Goal: Task Accomplishment & Management: Manage account settings

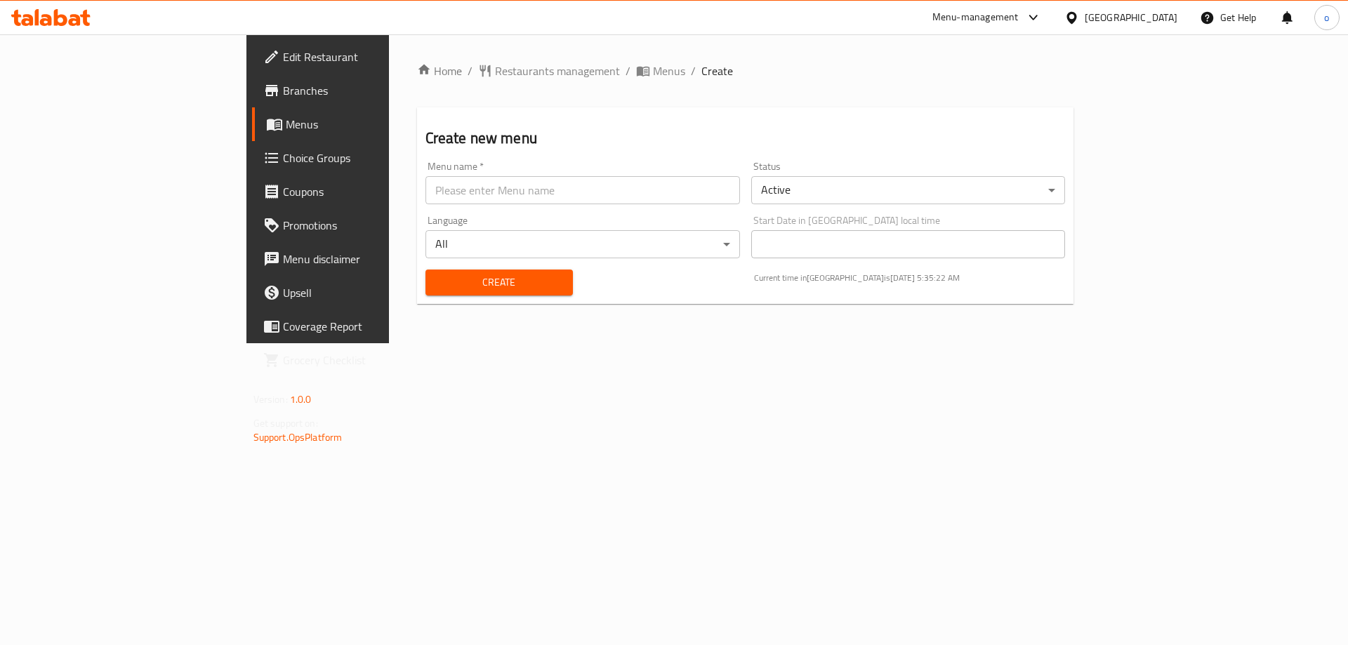
click at [283, 95] on span "Branches" at bounding box center [372, 90] width 178 height 17
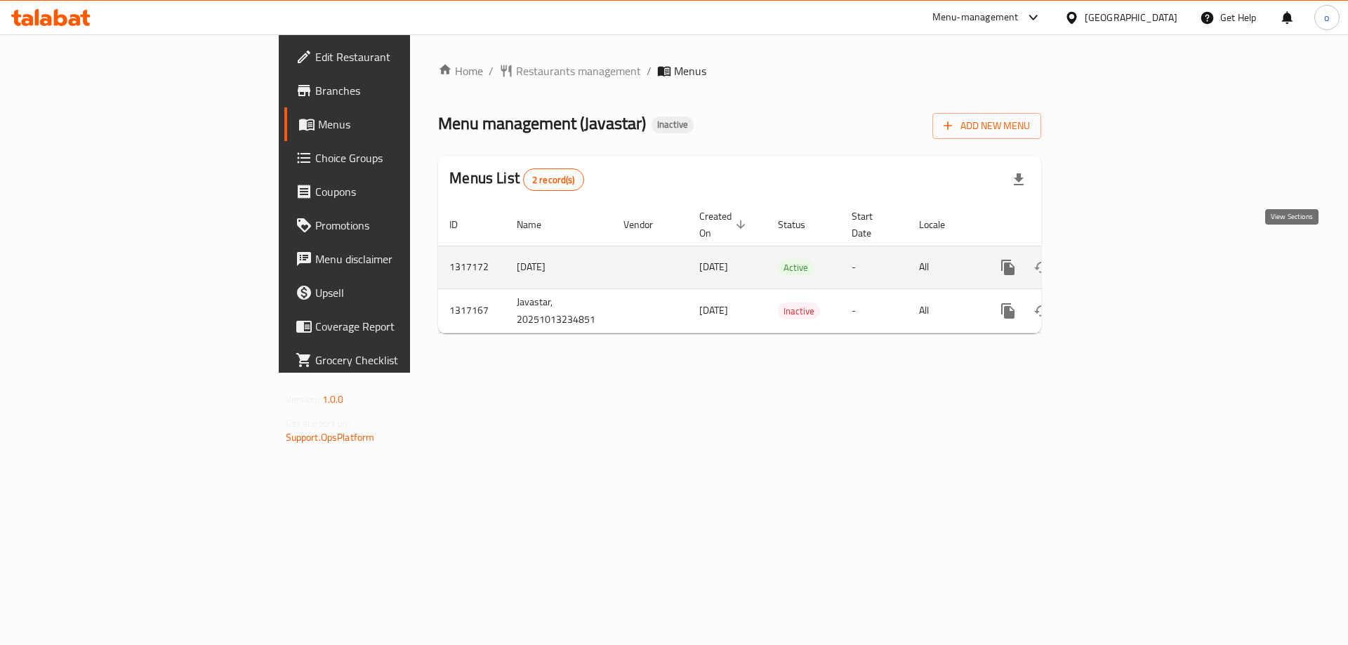
click at [1117, 259] on icon "enhanced table" at bounding box center [1108, 267] width 17 height 17
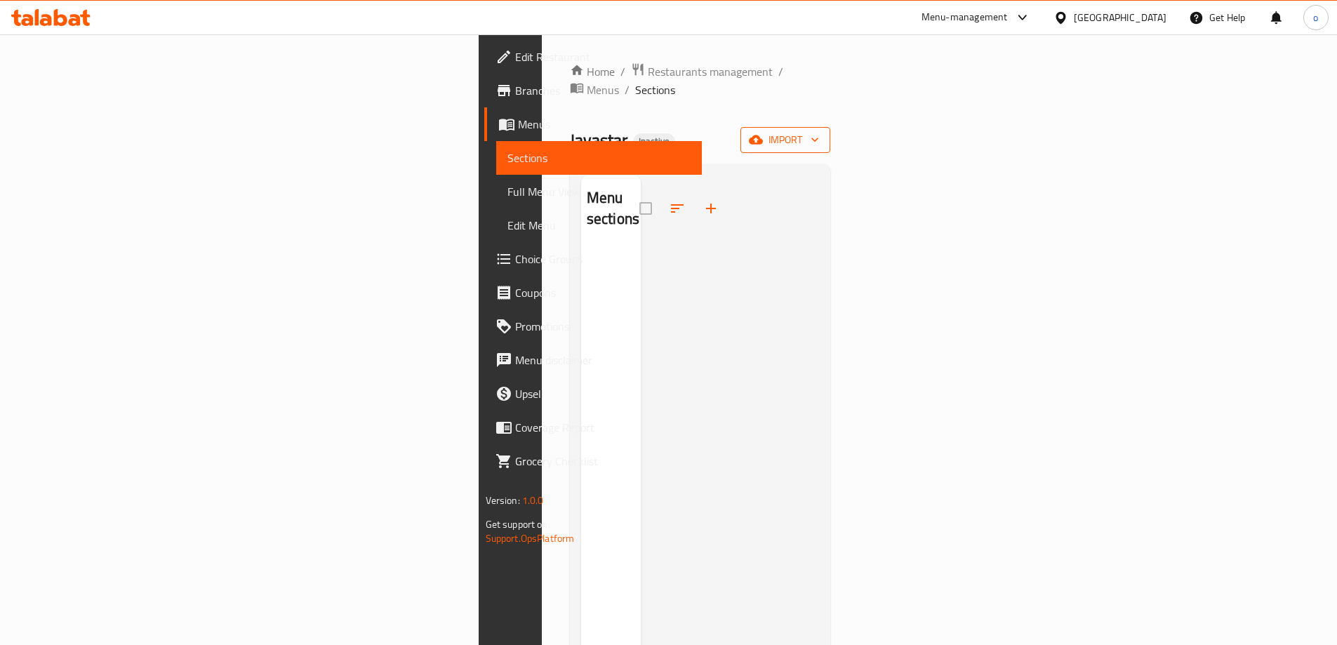
click at [763, 135] on icon "button" at bounding box center [756, 139] width 14 height 9
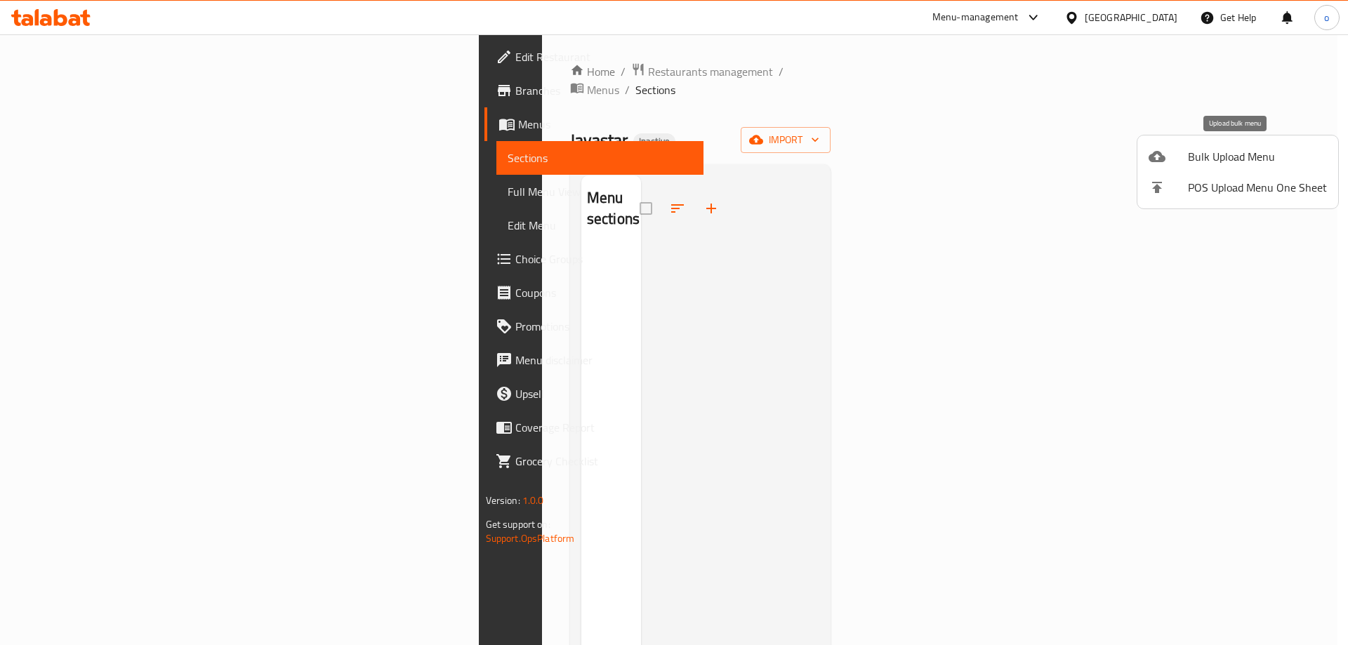
click at [1177, 161] on div at bounding box center [1167, 156] width 39 height 17
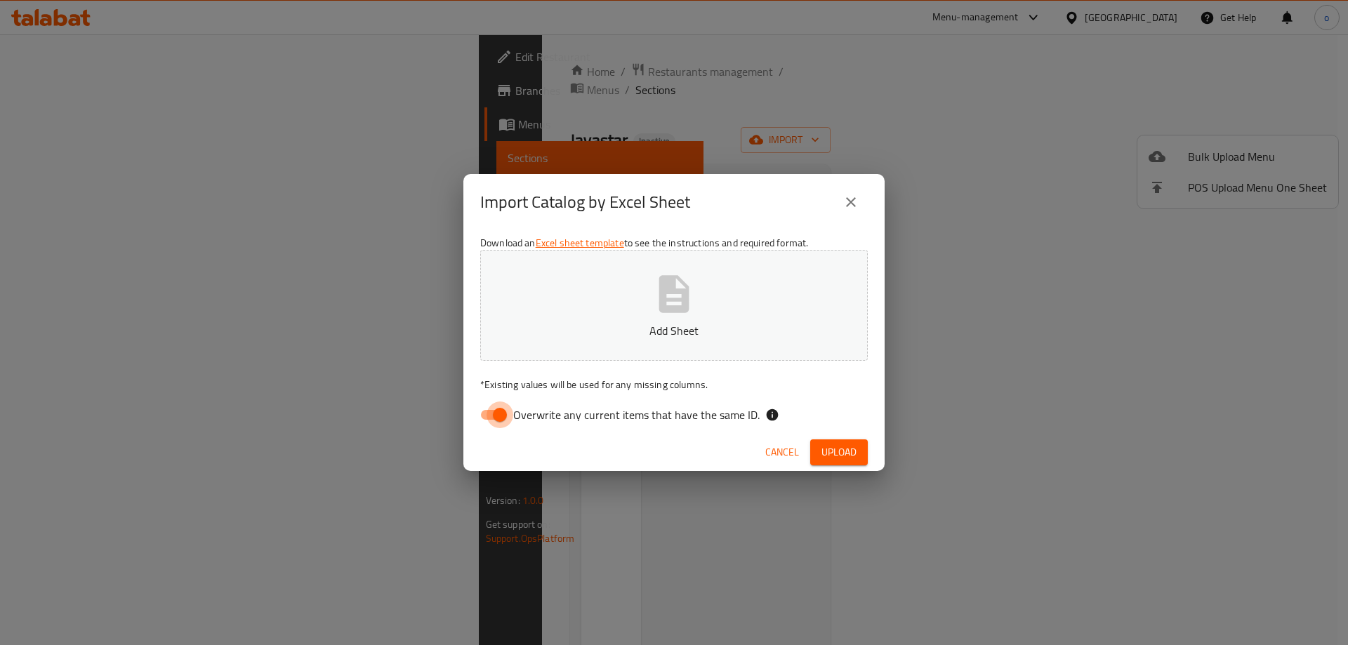
click at [498, 412] on input "Overwrite any current items that have the same ID." at bounding box center [500, 414] width 80 height 27
checkbox input "false"
click at [849, 446] on span "Upload" at bounding box center [838, 453] width 35 height 18
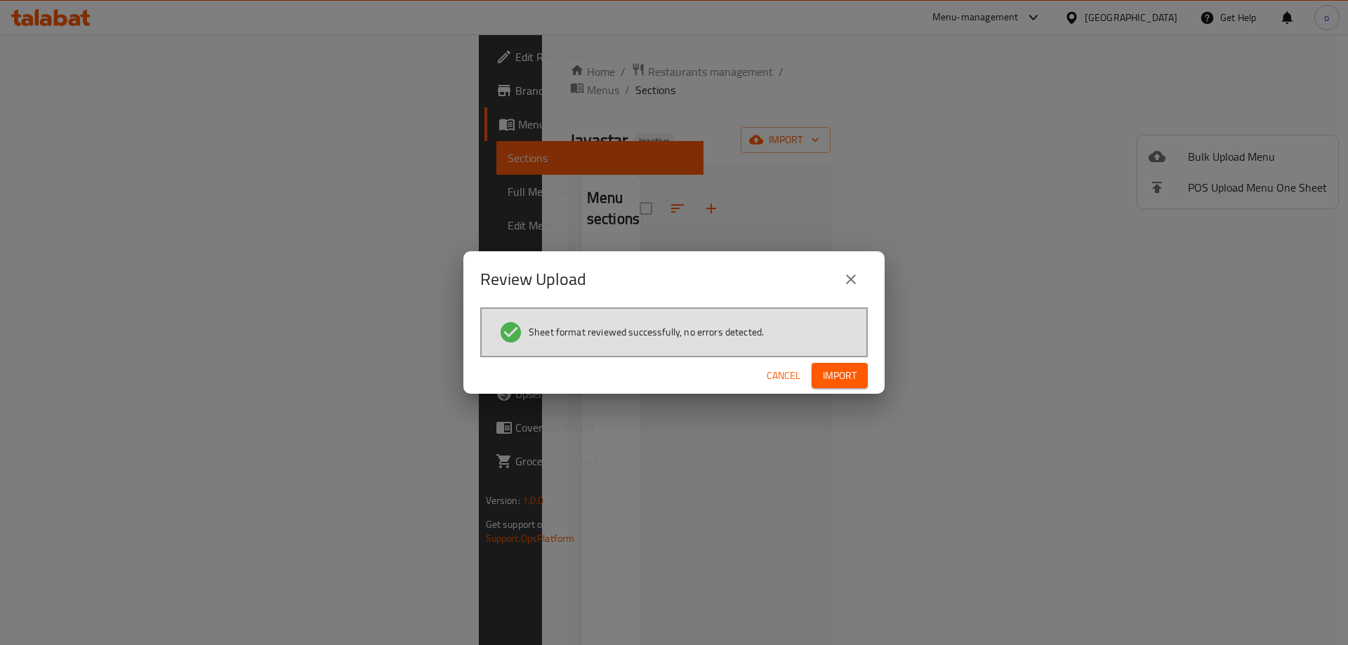
click at [830, 368] on span "Import" at bounding box center [840, 376] width 34 height 18
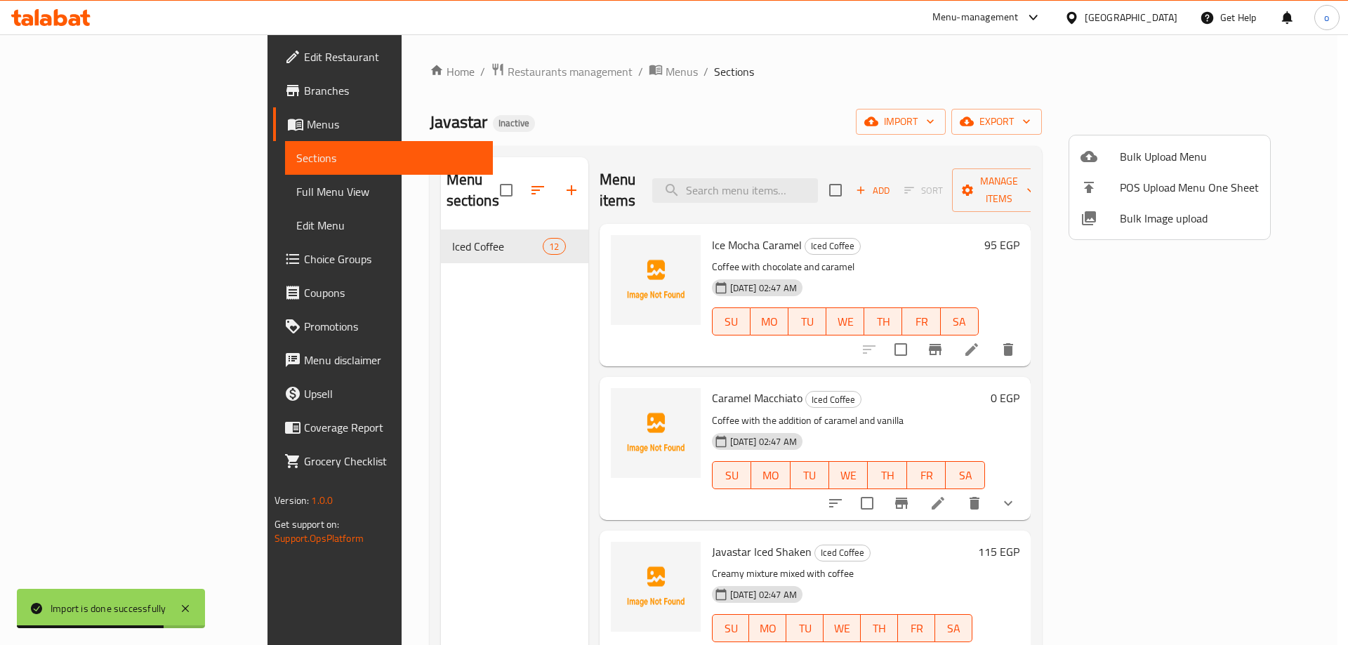
click at [959, 180] on div at bounding box center [674, 322] width 1348 height 645
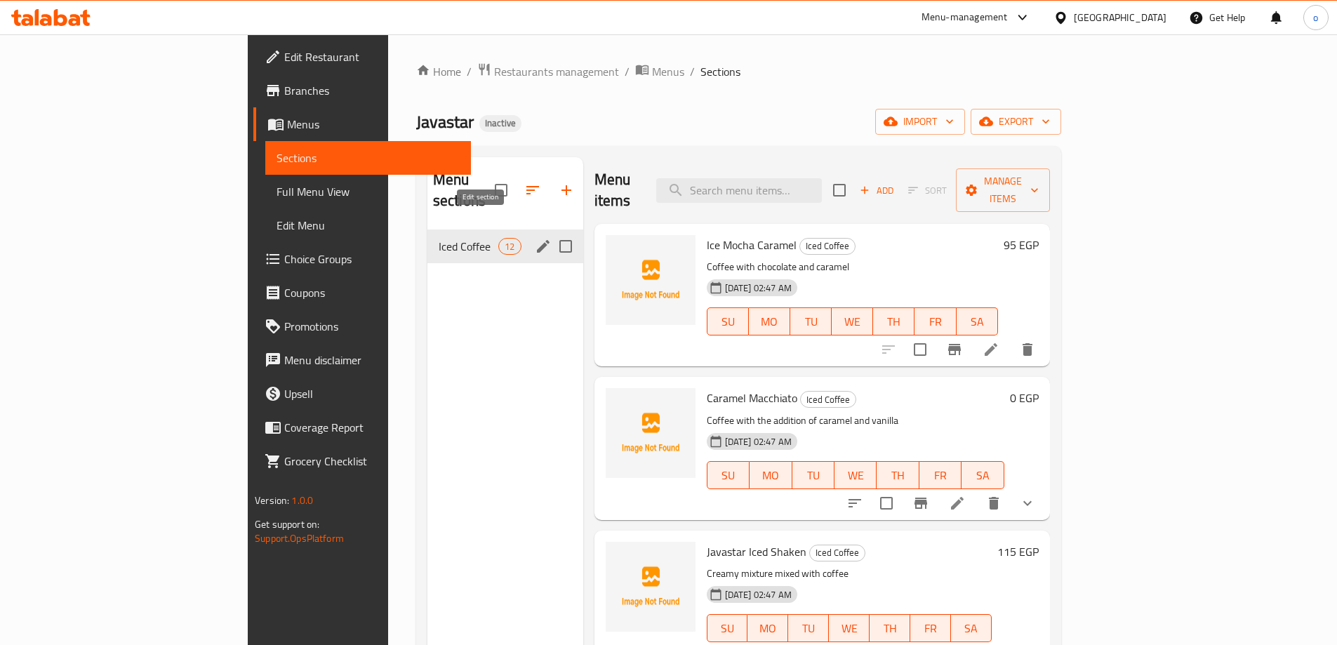
click at [537, 240] on icon "edit" at bounding box center [543, 246] width 13 height 13
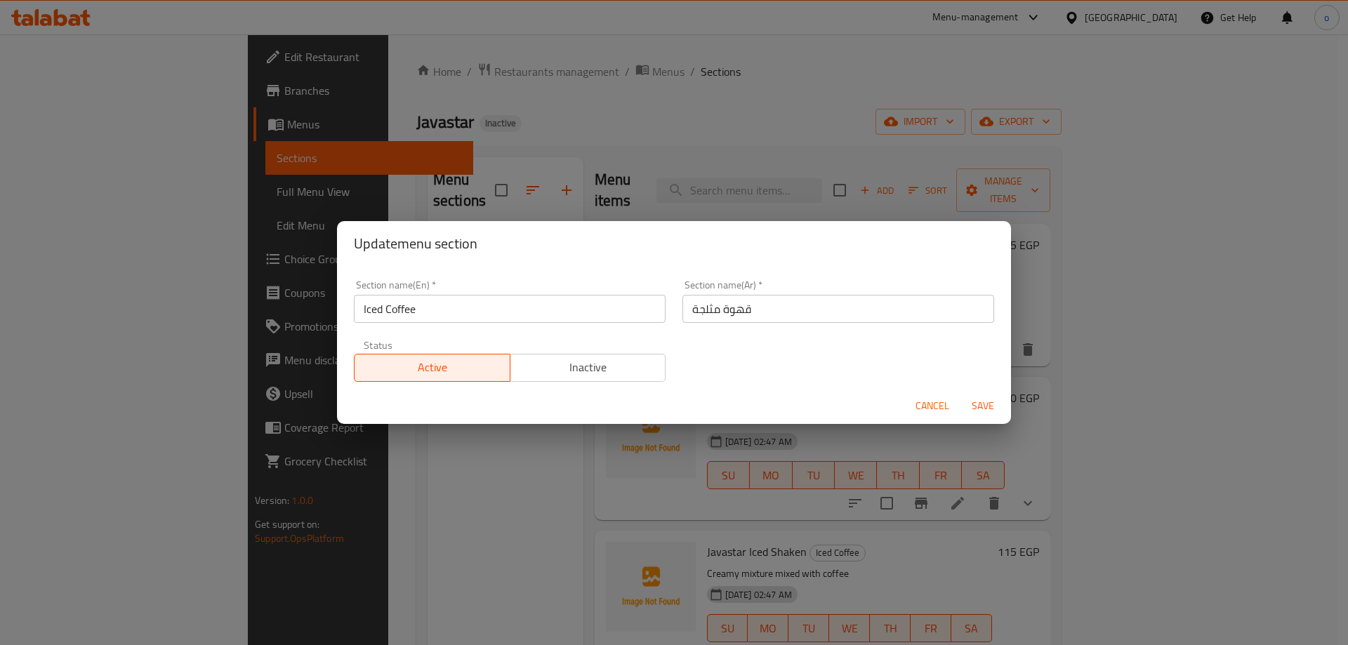
click at [985, 402] on span "Save" at bounding box center [983, 406] width 34 height 18
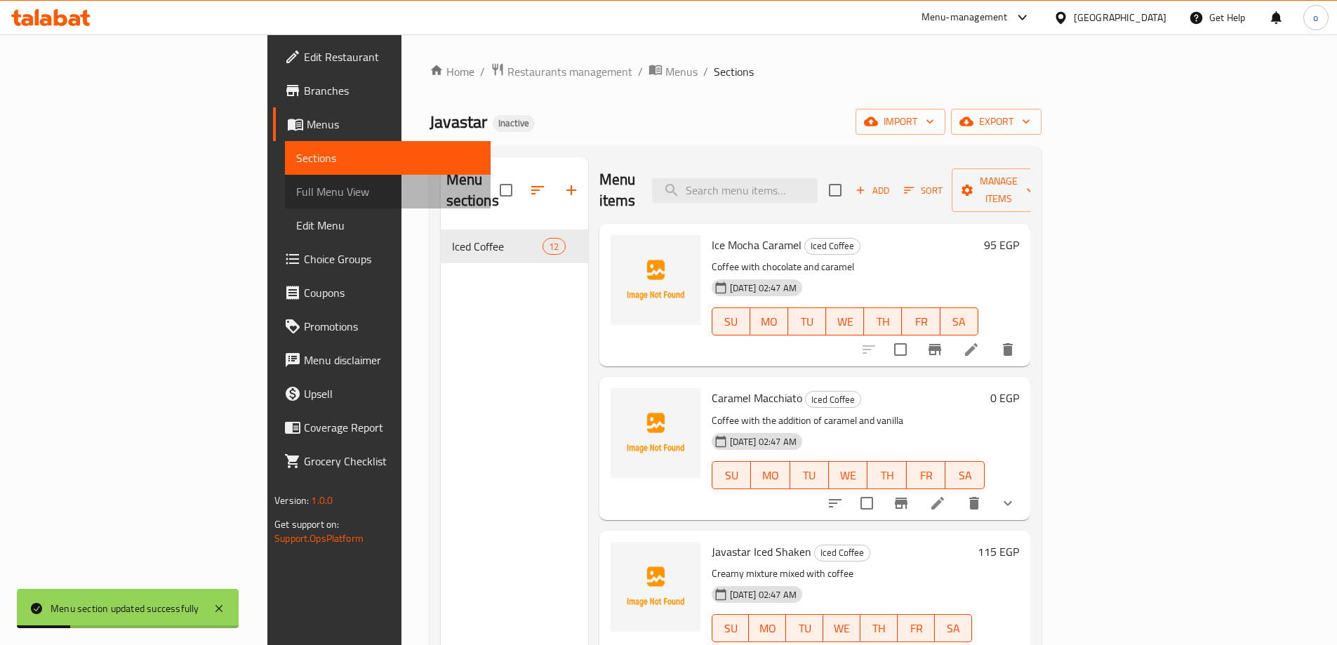
click at [296, 185] on span "Full Menu View" at bounding box center [387, 191] width 183 height 17
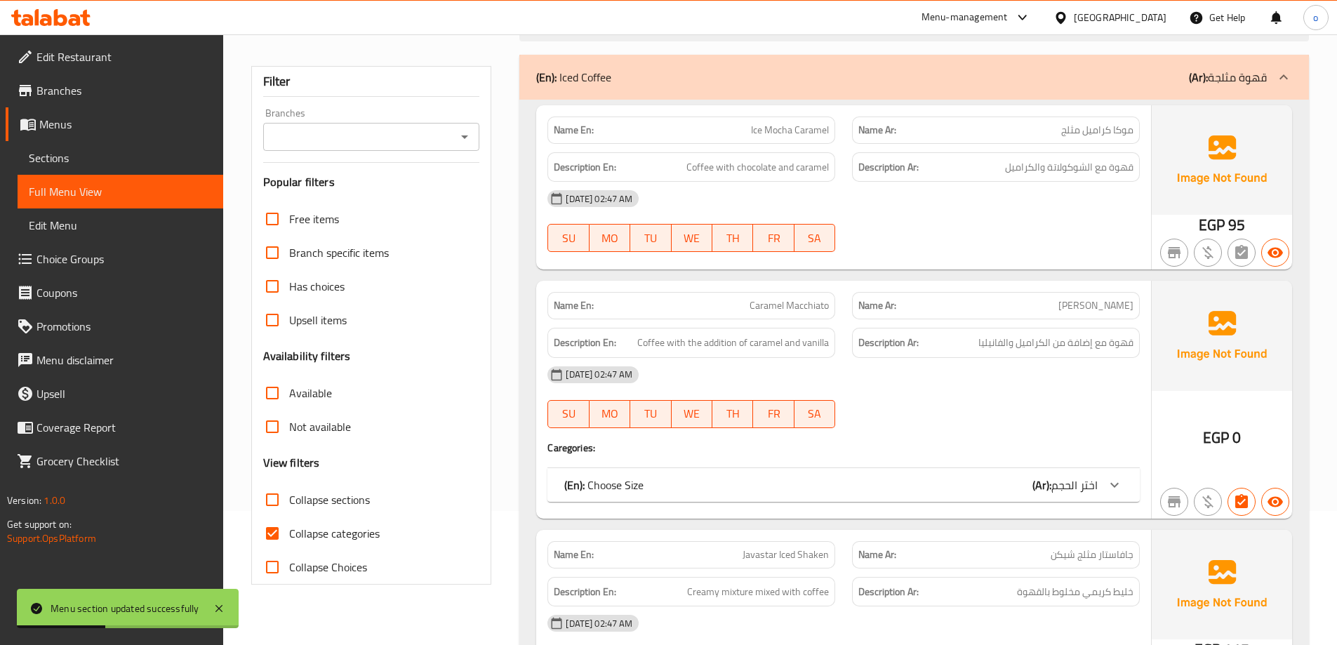
scroll to position [140, 0]
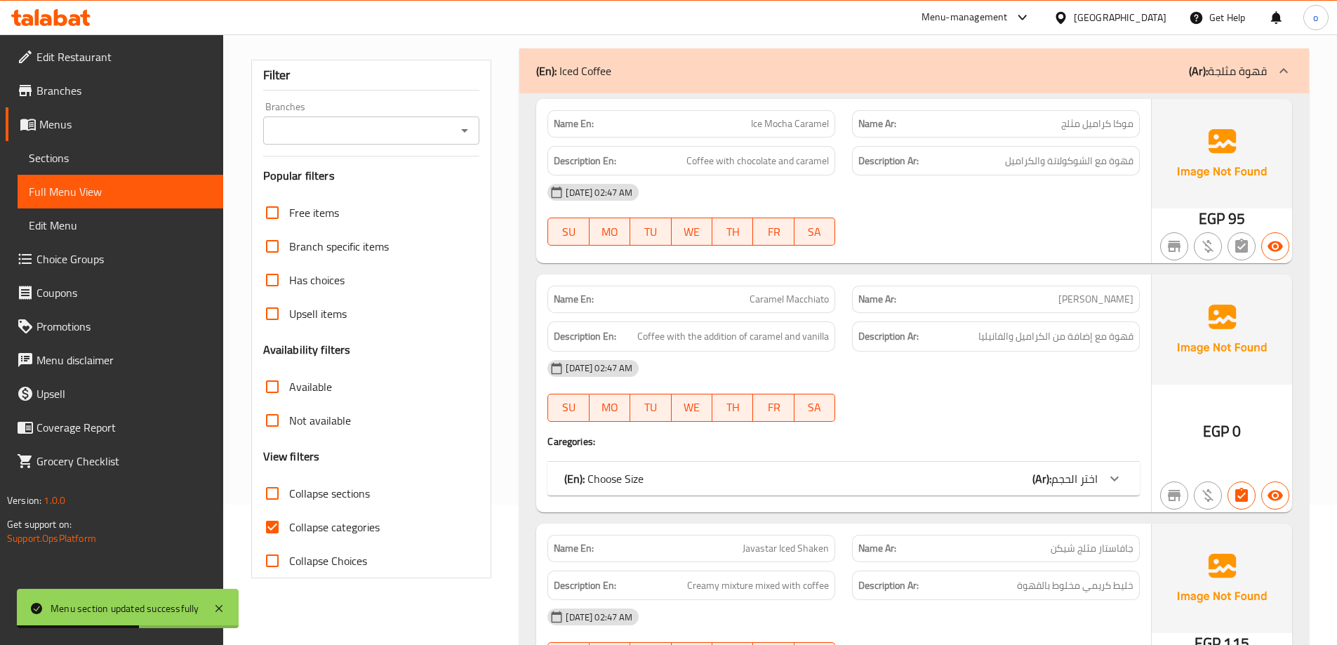
click at [302, 527] on span "Collapse categories" at bounding box center [334, 527] width 91 height 17
click at [289, 527] on input "Collapse categories" at bounding box center [272, 527] width 34 height 34
checkbox input "false"
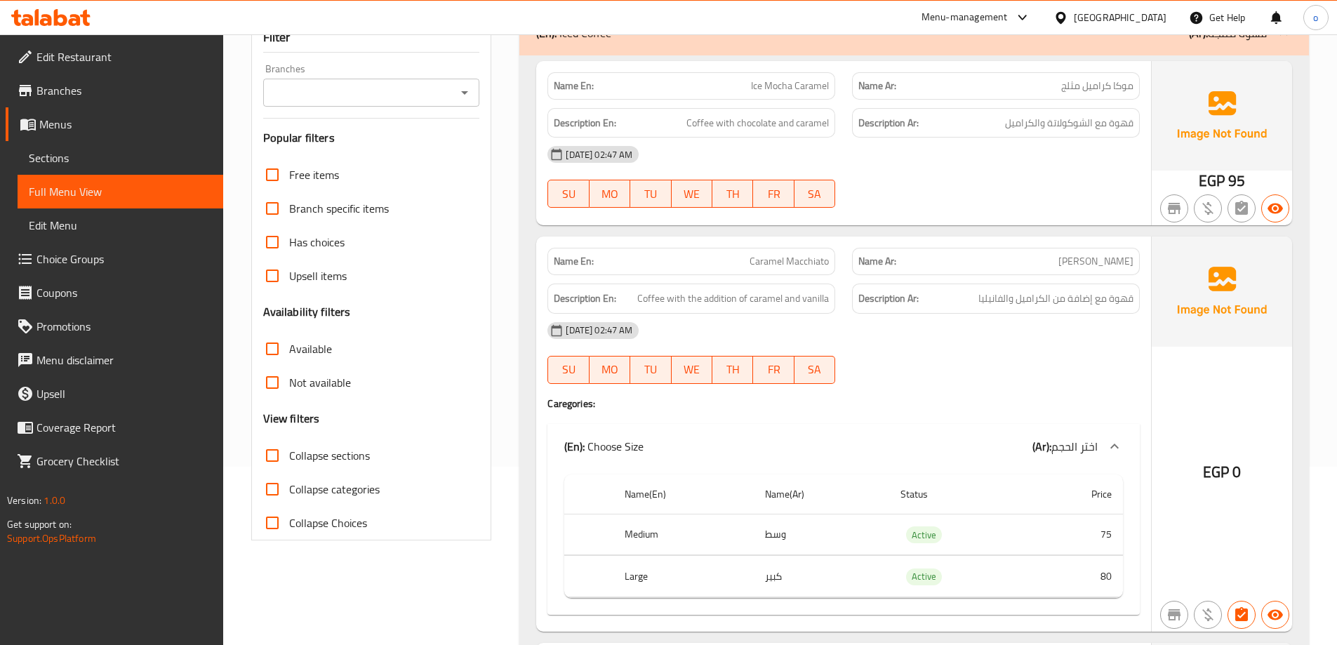
scroll to position [0, 0]
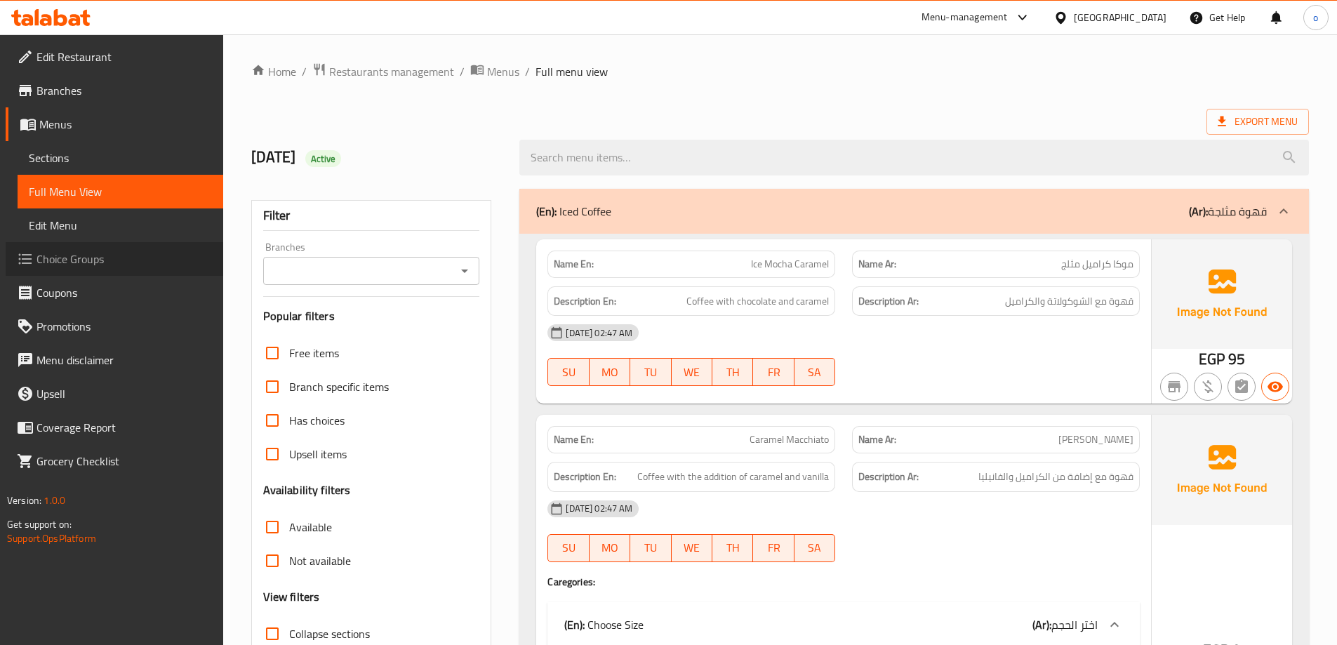
click at [118, 265] on span "Choice Groups" at bounding box center [123, 259] width 175 height 17
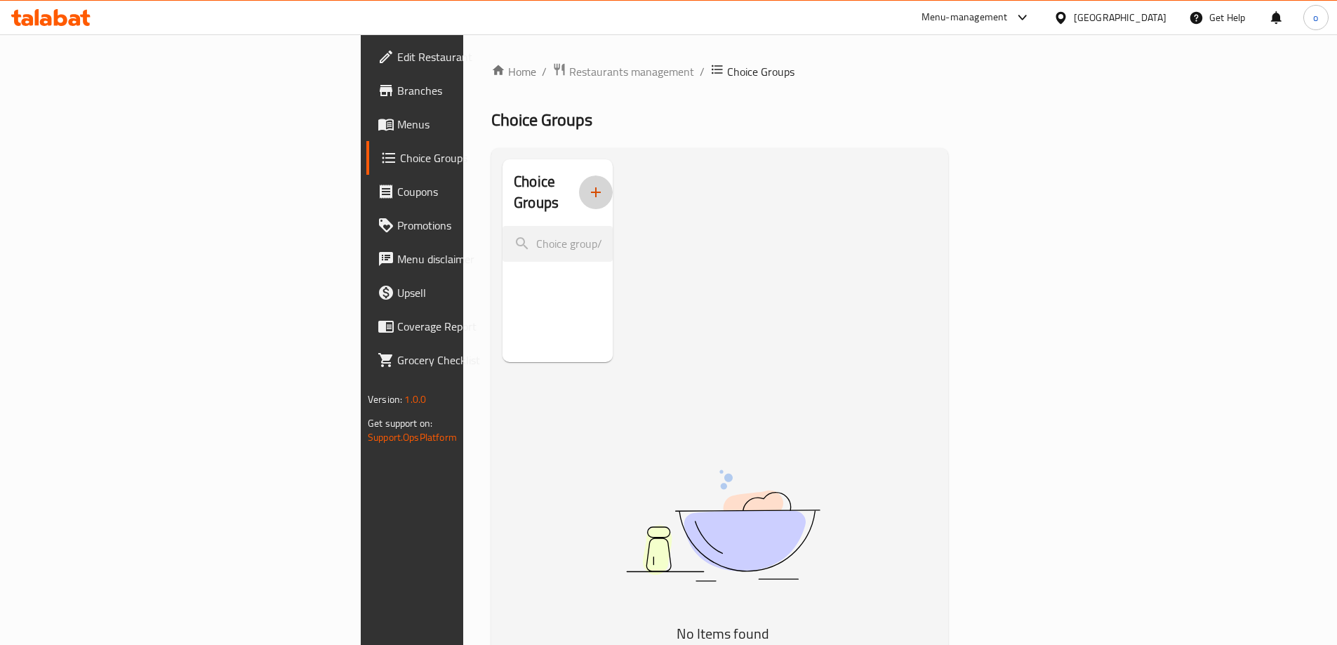
click at [587, 184] on icon "button" at bounding box center [595, 192] width 17 height 17
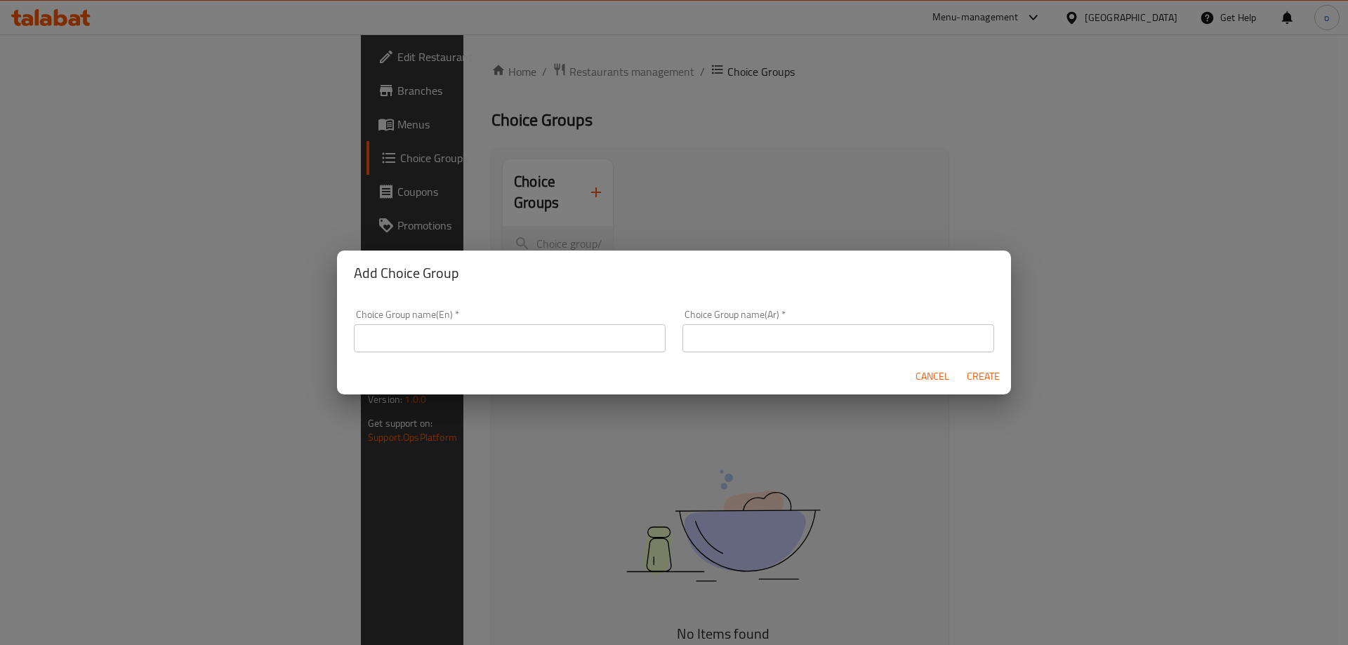
click at [495, 342] on input "text" at bounding box center [510, 338] width 312 height 28
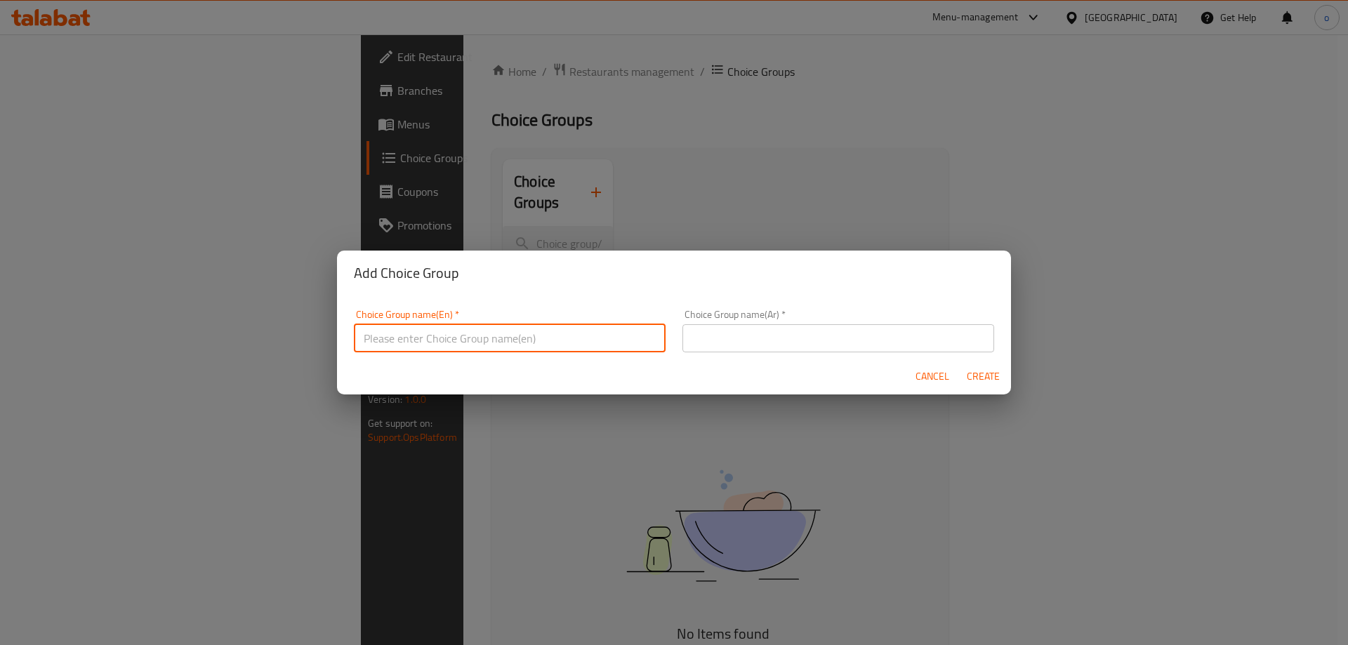
click at [710, 174] on div "Add Choice Group Choice Group name(En)   * Choice Group name(En) * Choice Group…" at bounding box center [674, 322] width 1348 height 645
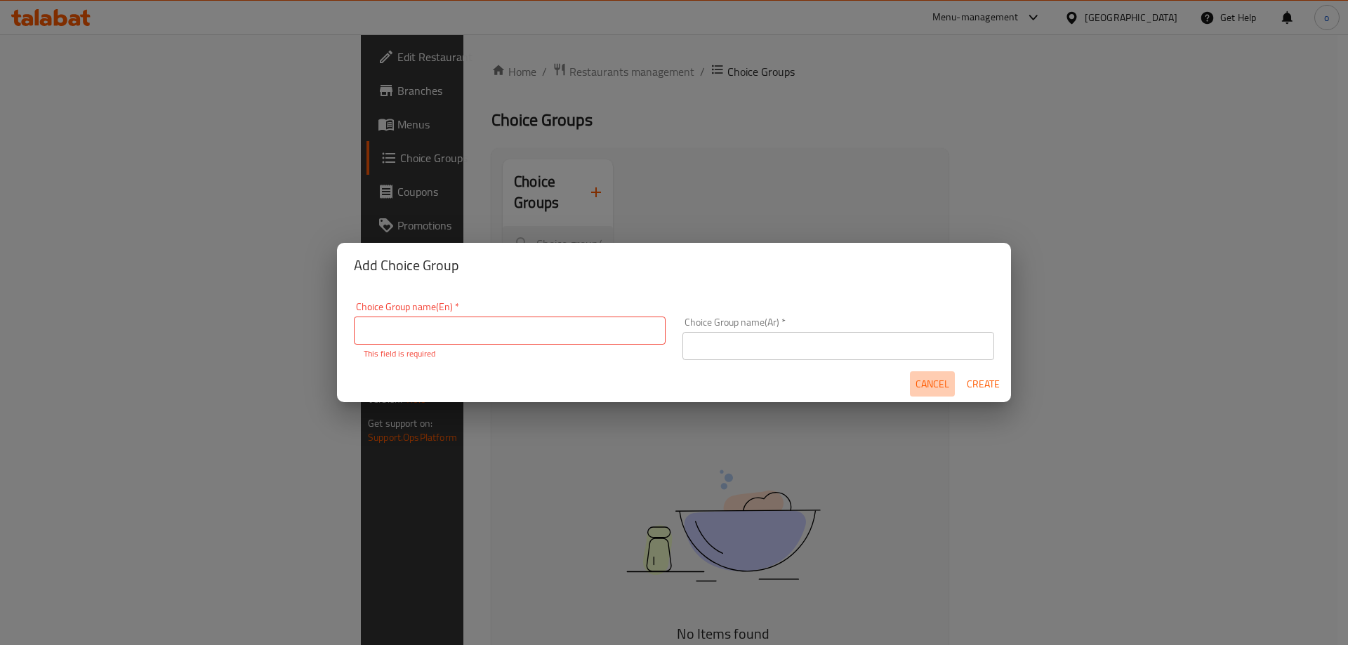
click at [939, 382] on span "Cancel" at bounding box center [932, 384] width 34 height 18
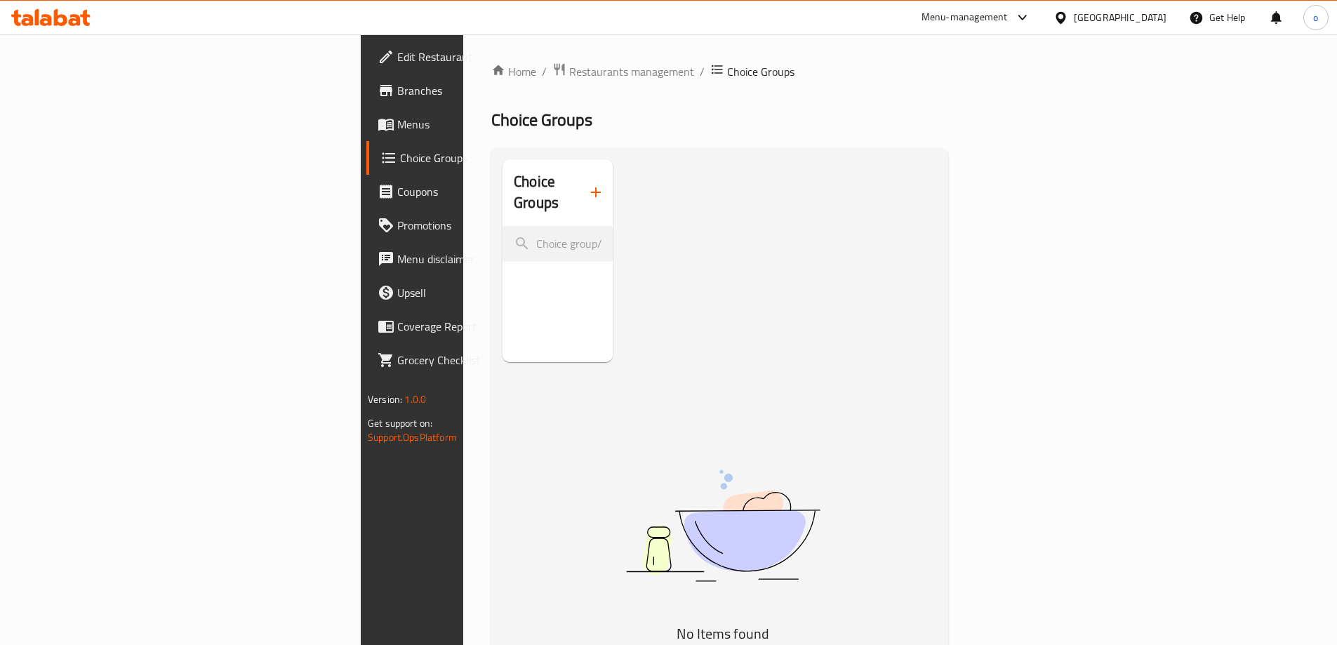
click at [397, 125] on span "Menus" at bounding box center [484, 124] width 175 height 17
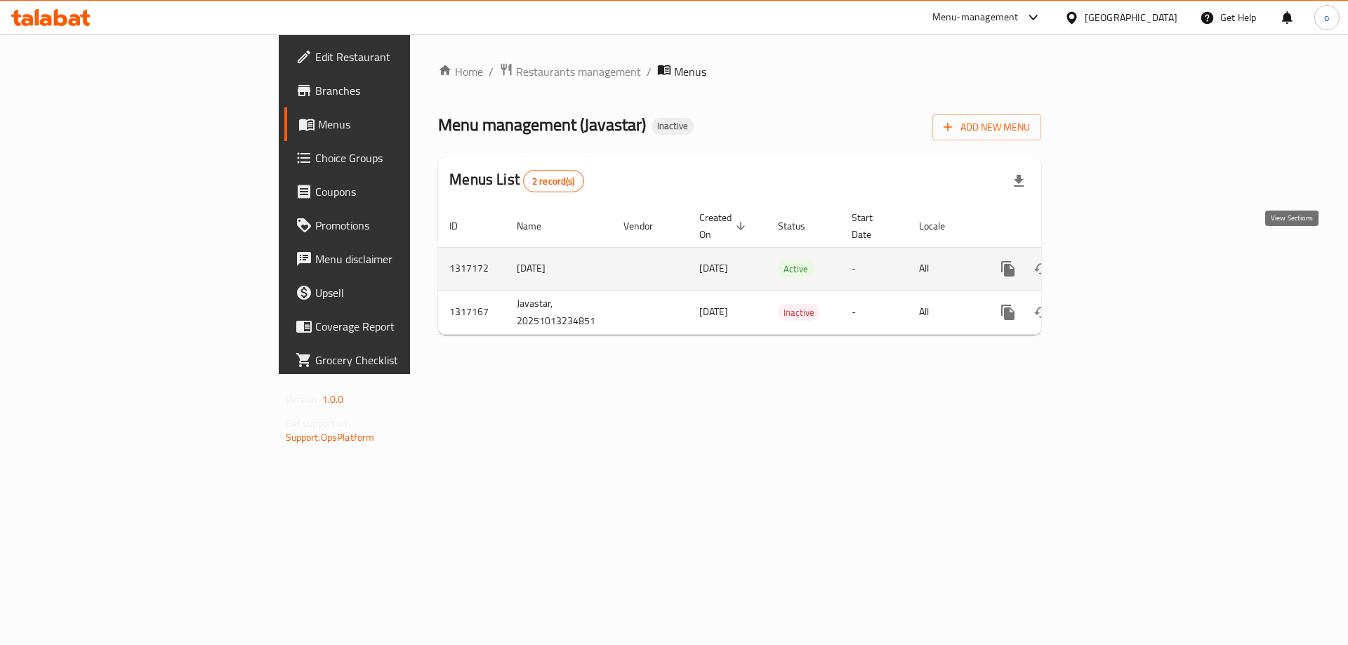
click at [1117, 260] on icon "enhanced table" at bounding box center [1108, 268] width 17 height 17
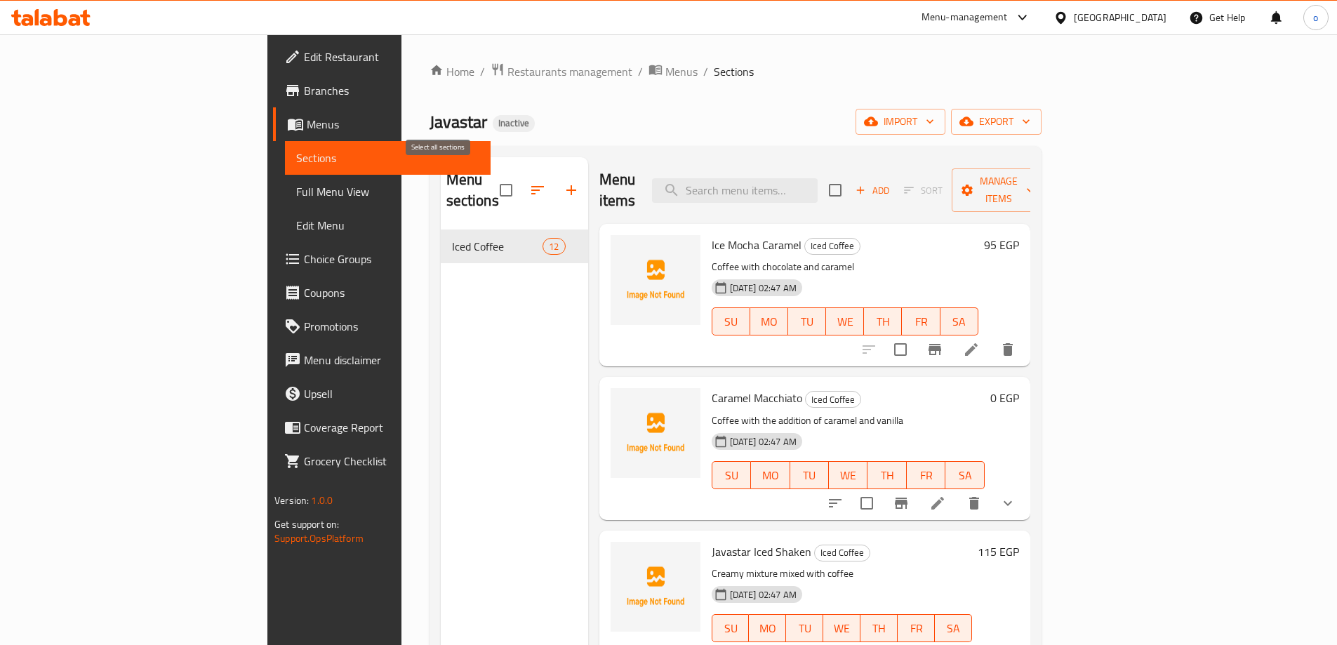
click at [491, 183] on input "checkbox" at bounding box center [505, 189] width 29 height 29
checkbox input "true"
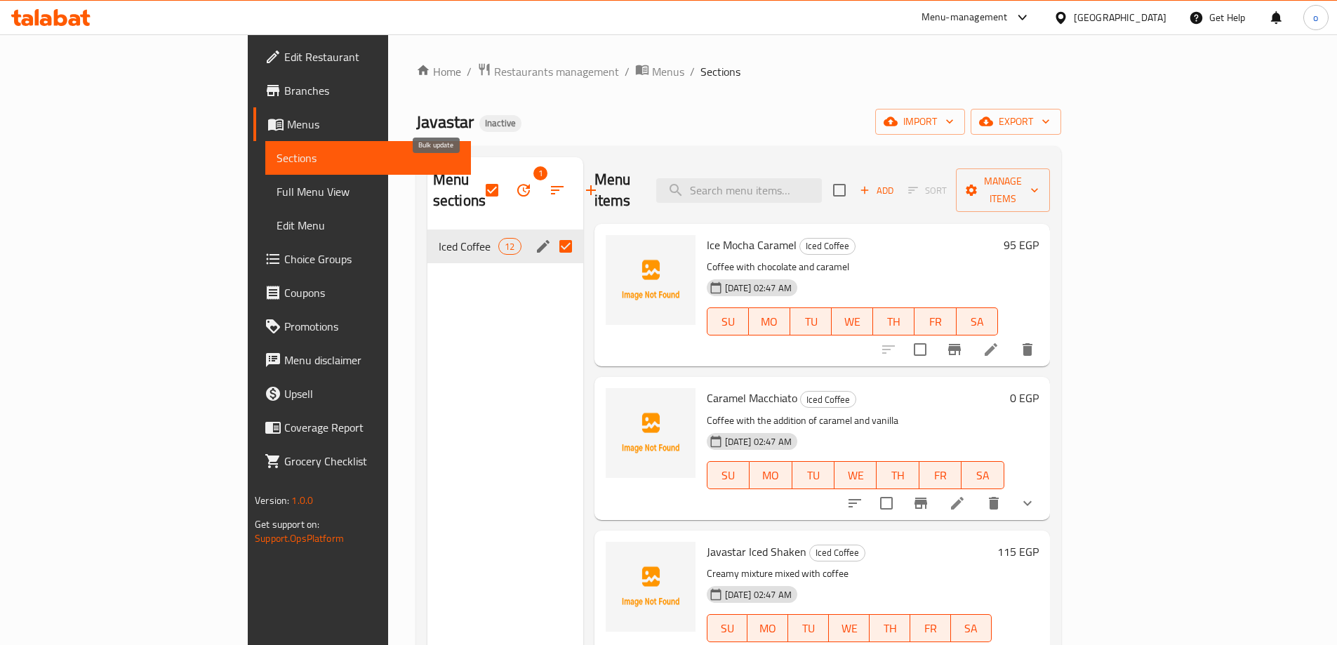
click at [517, 184] on icon "button" at bounding box center [523, 190] width 13 height 13
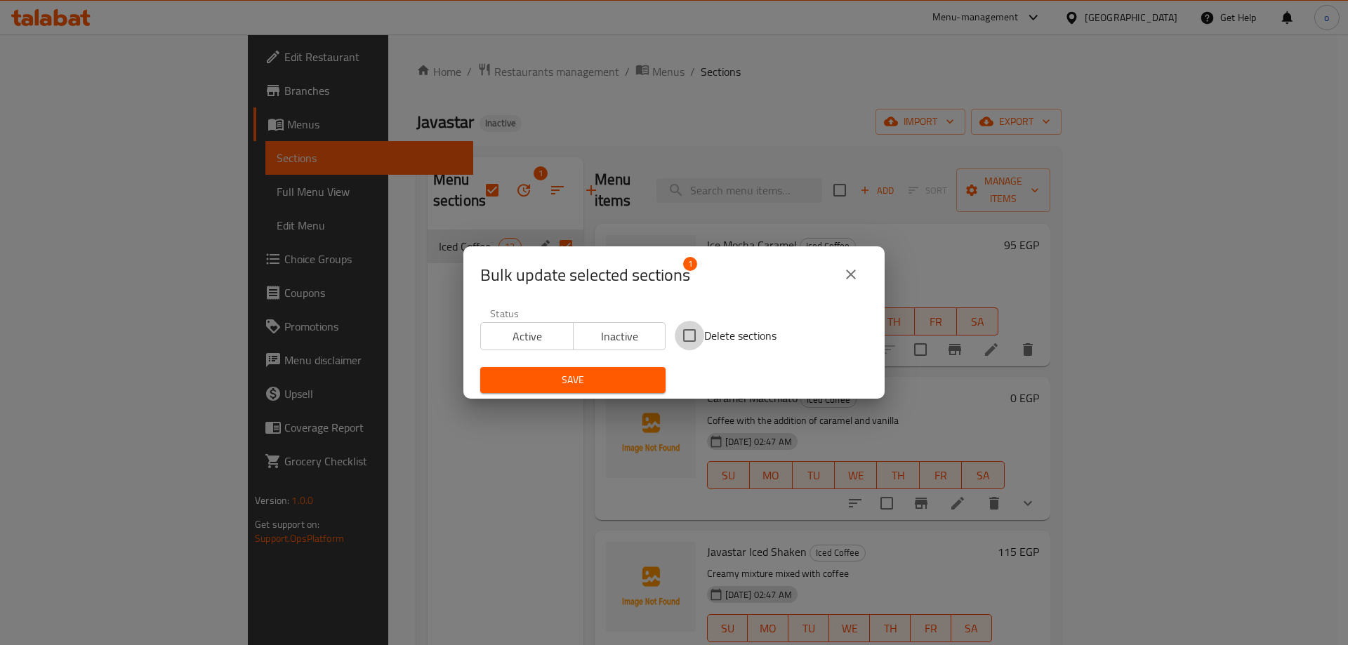
click at [692, 337] on input "Delete sections" at bounding box center [688, 335] width 29 height 29
checkbox input "true"
click at [646, 375] on span "Save" at bounding box center [572, 380] width 163 height 18
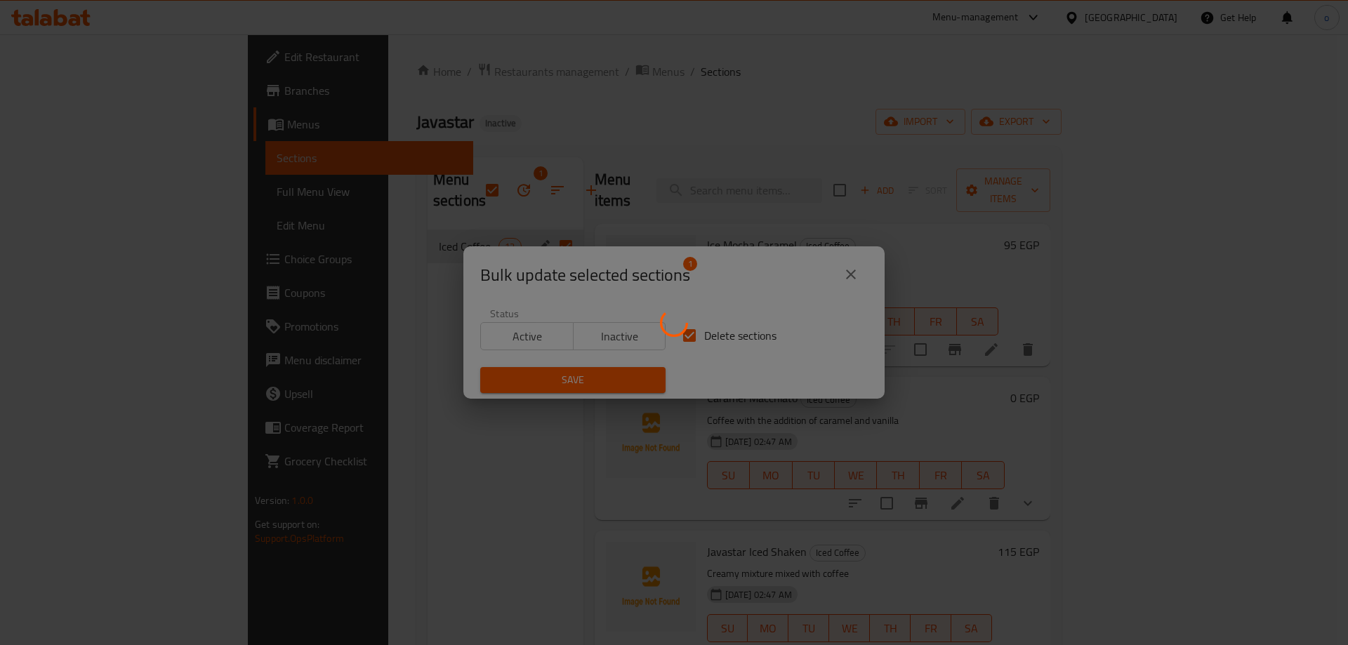
checkbox input "false"
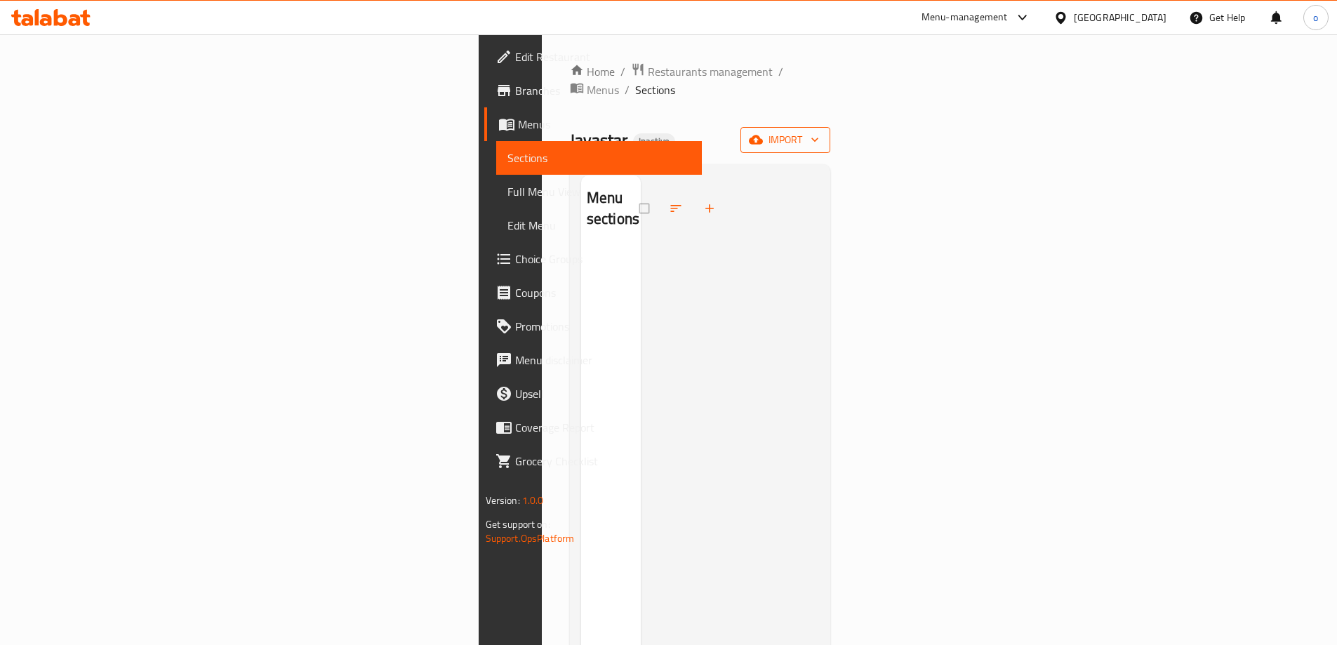
click at [819, 131] on span "import" at bounding box center [785, 140] width 67 height 18
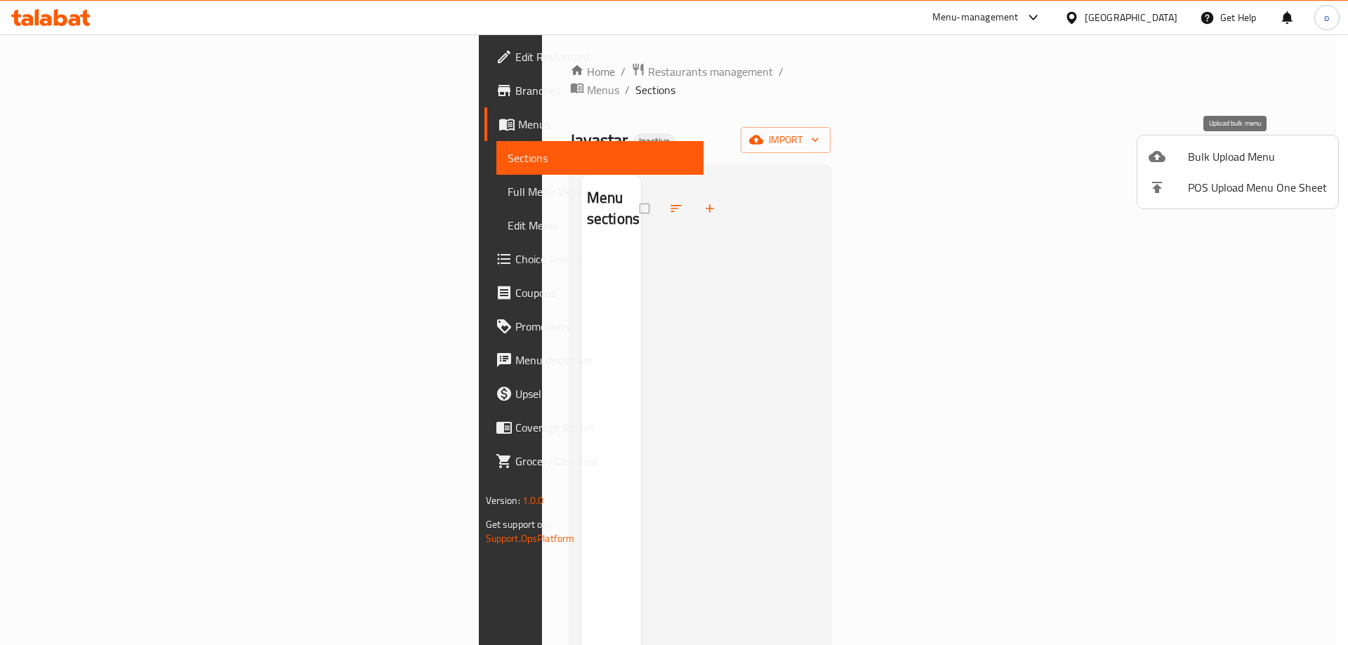
click at [1185, 167] on li "Bulk Upload Menu" at bounding box center [1237, 156] width 201 height 31
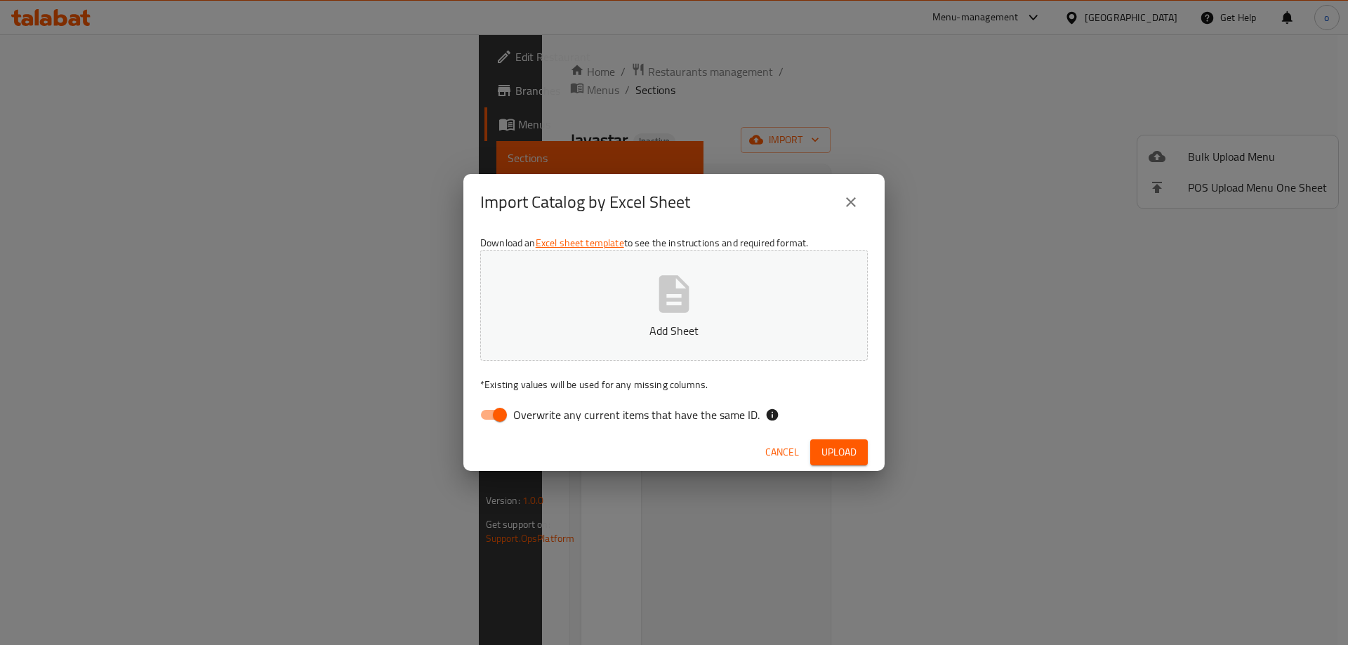
click at [503, 410] on input "Overwrite any current items that have the same ID." at bounding box center [500, 414] width 80 height 27
checkbox input "false"
click at [830, 445] on span "Upload" at bounding box center [838, 453] width 35 height 18
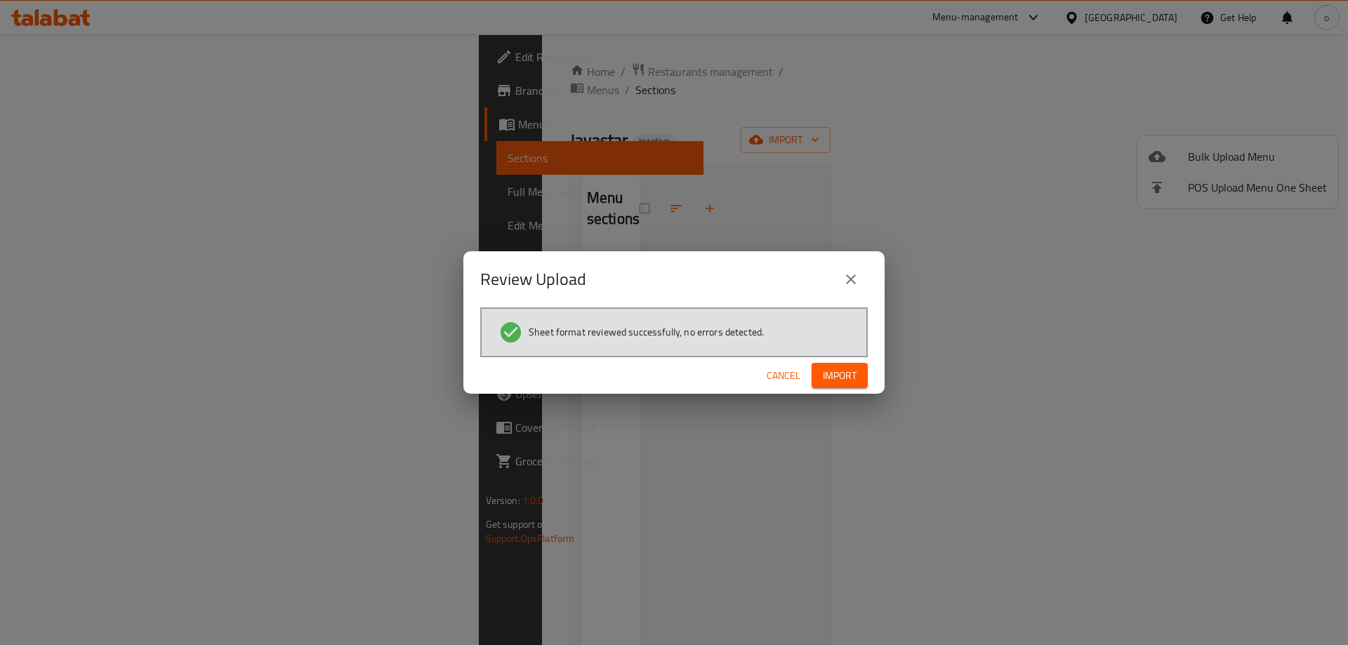
click at [852, 373] on span "Import" at bounding box center [840, 376] width 34 height 18
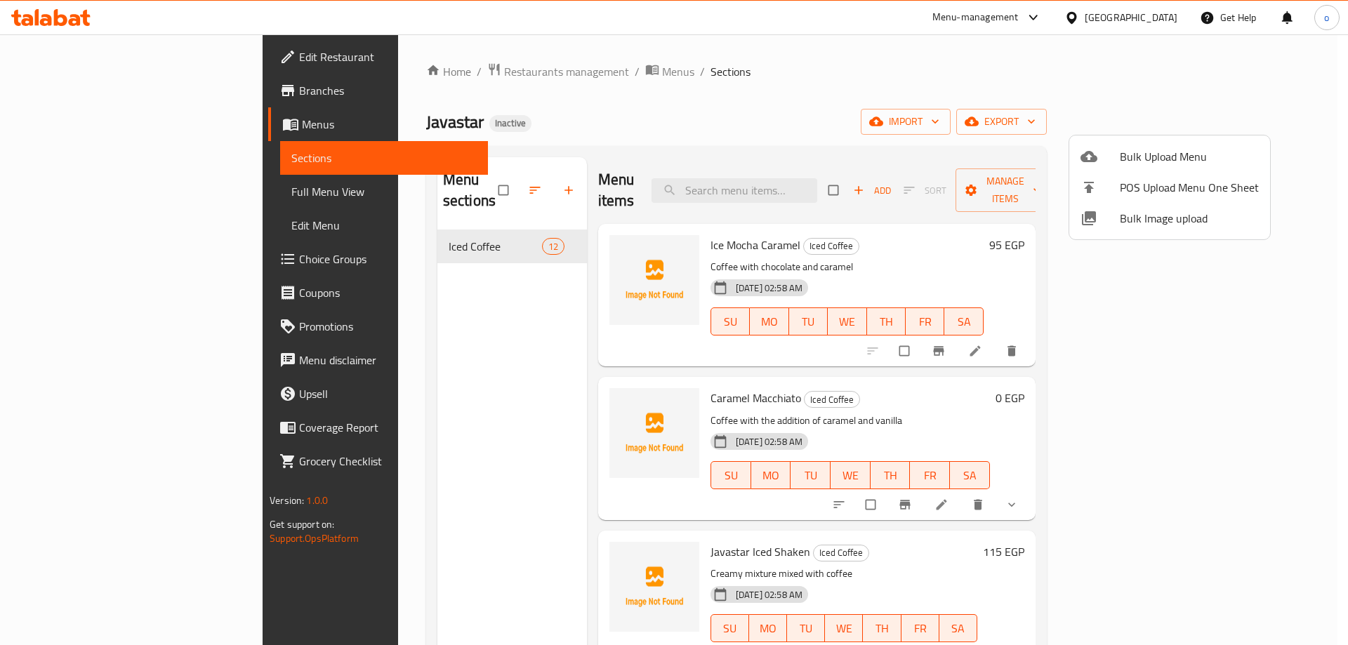
click at [1263, 329] on div at bounding box center [674, 322] width 1348 height 645
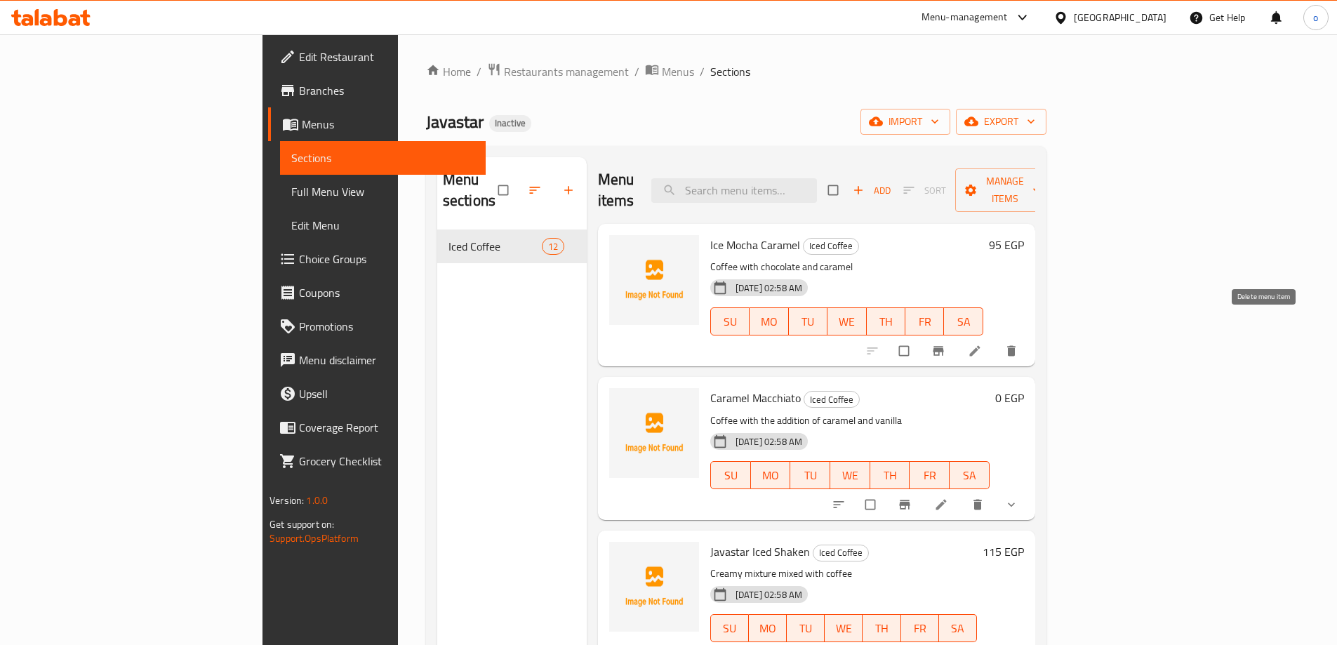
click at [1016, 346] on icon "delete" at bounding box center [1011, 351] width 8 height 11
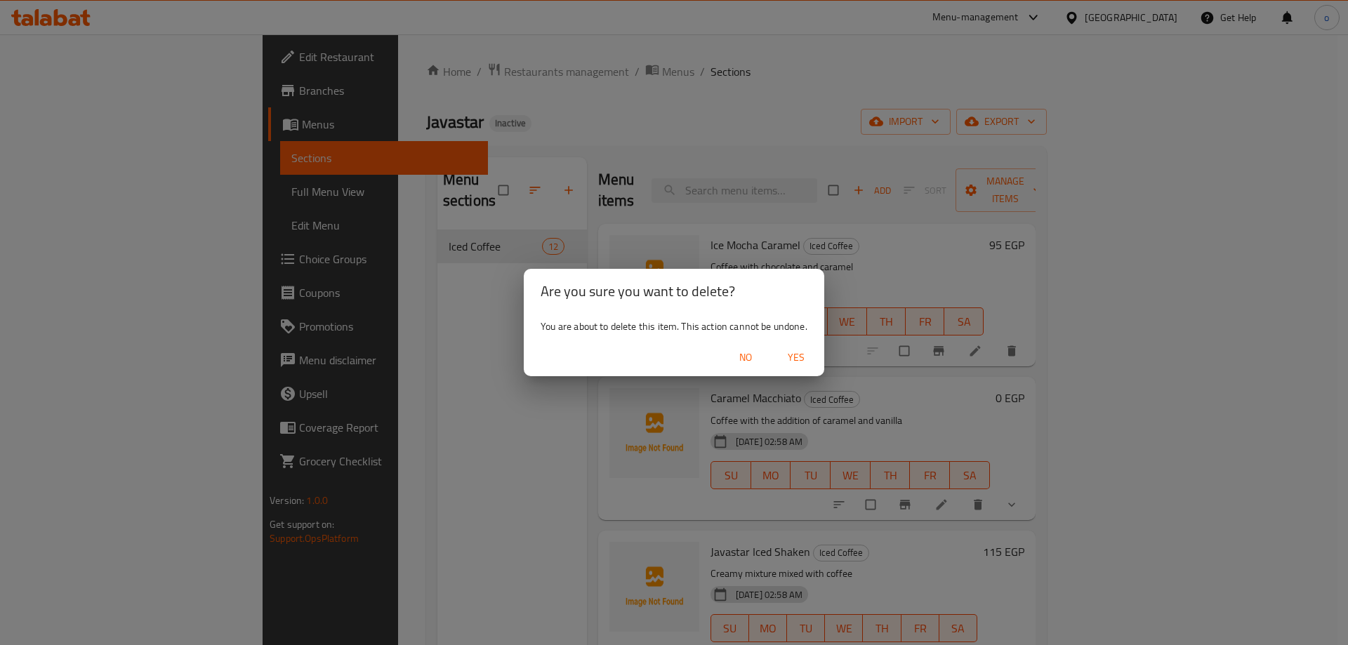
click at [804, 358] on span "Yes" at bounding box center [796, 358] width 34 height 18
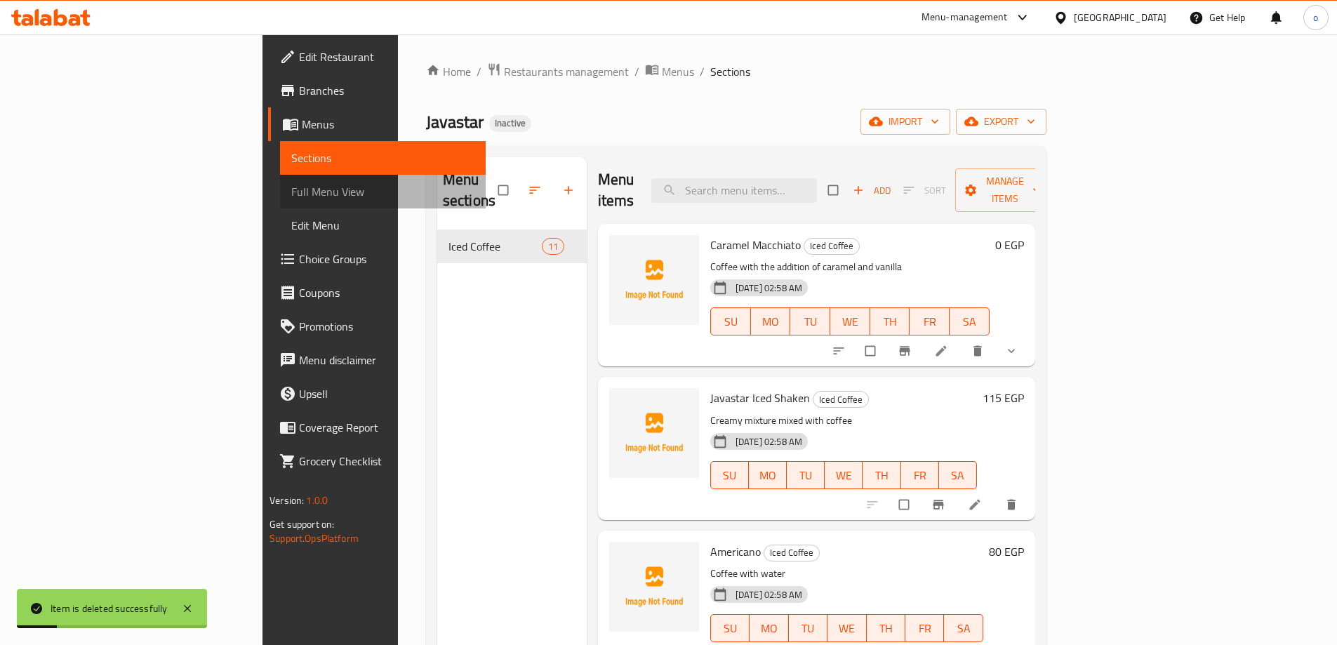
click at [291, 196] on span "Full Menu View" at bounding box center [382, 191] width 183 height 17
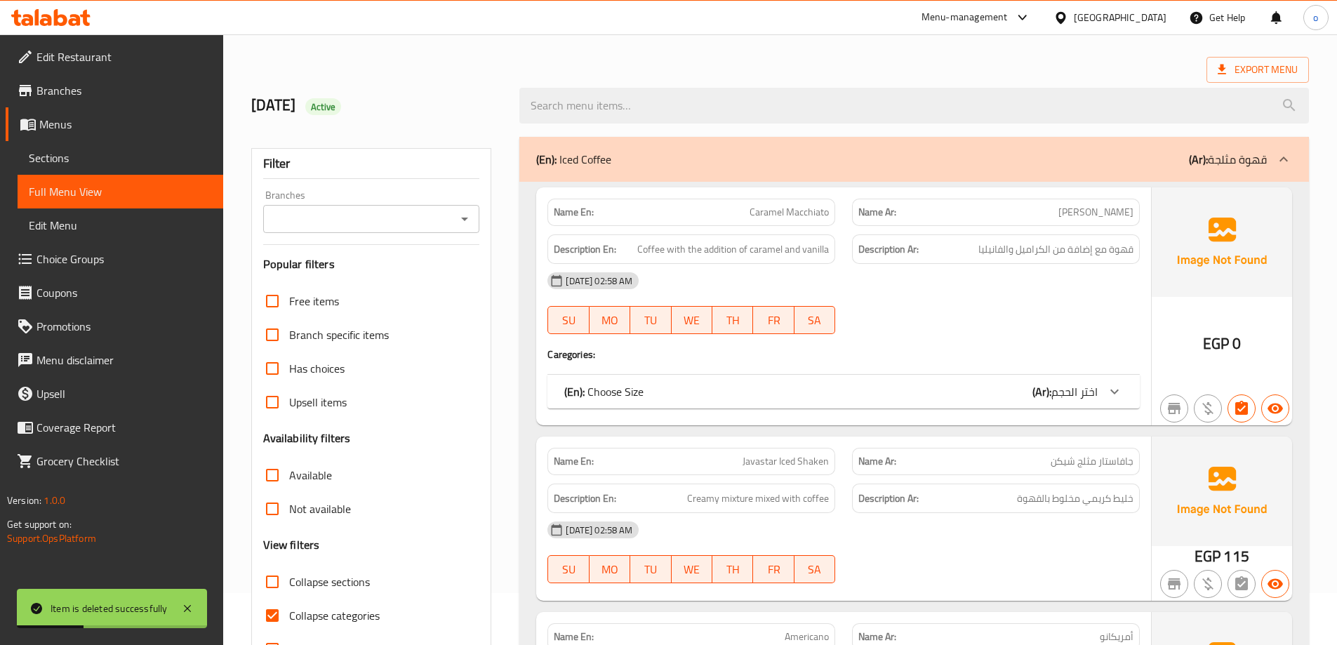
scroll to position [140, 0]
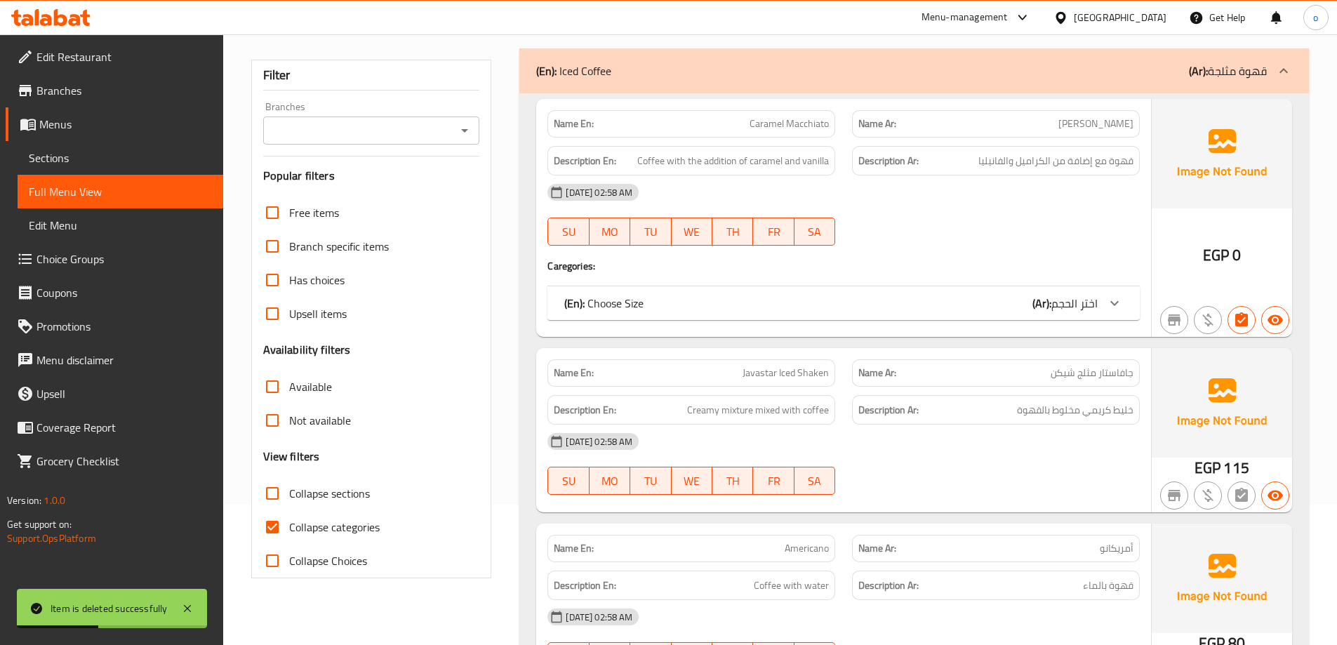
click at [293, 526] on span "Collapse categories" at bounding box center [334, 527] width 91 height 17
click at [289, 526] on input "Collapse categories" at bounding box center [272, 527] width 34 height 34
checkbox input "false"
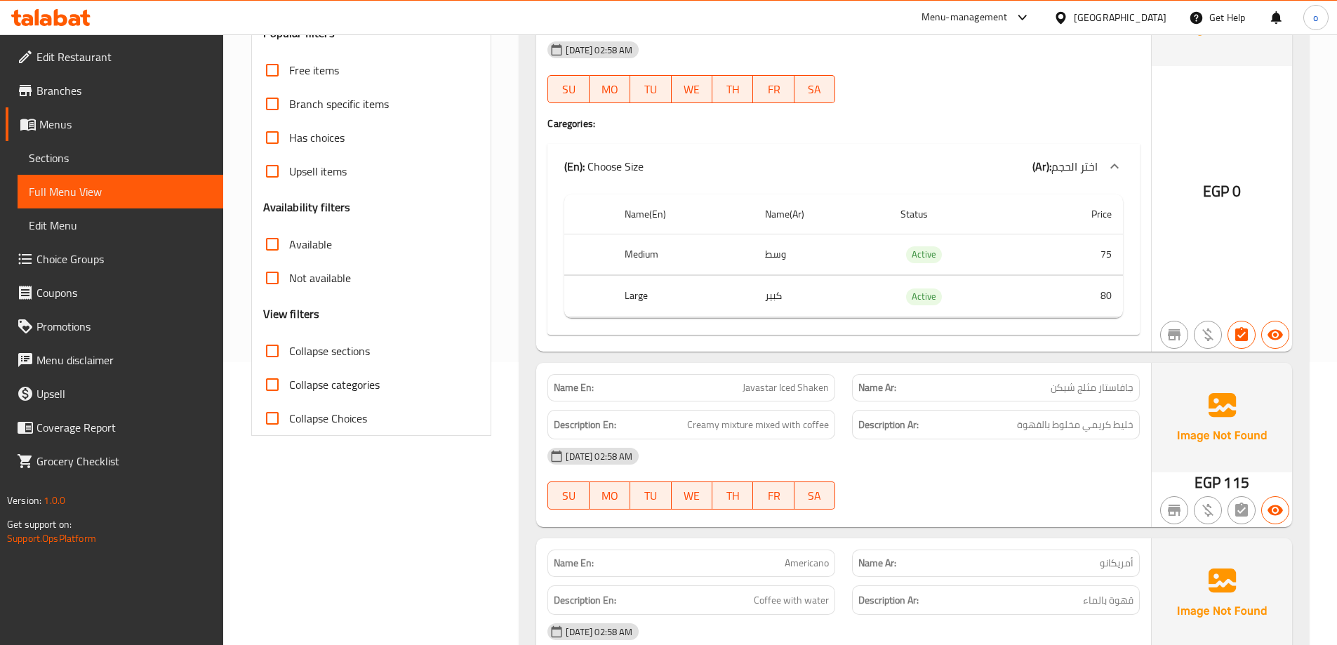
scroll to position [258, 0]
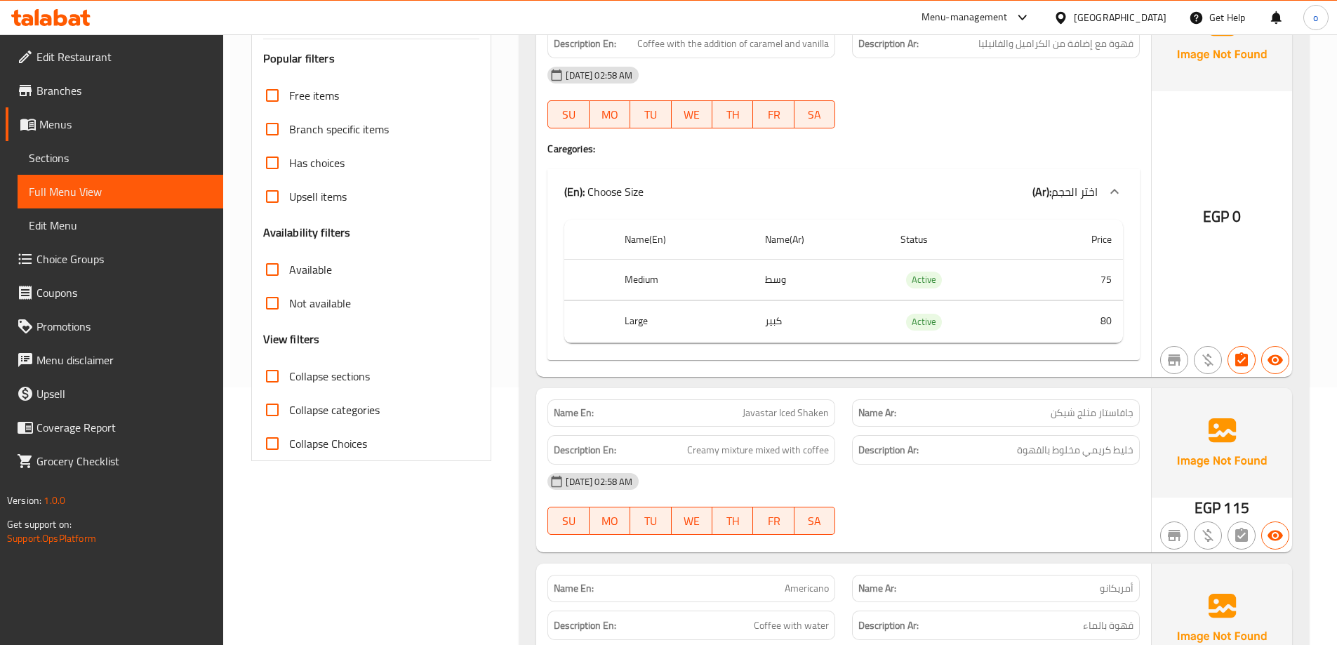
click at [65, 150] on span "Sections" at bounding box center [120, 157] width 183 height 17
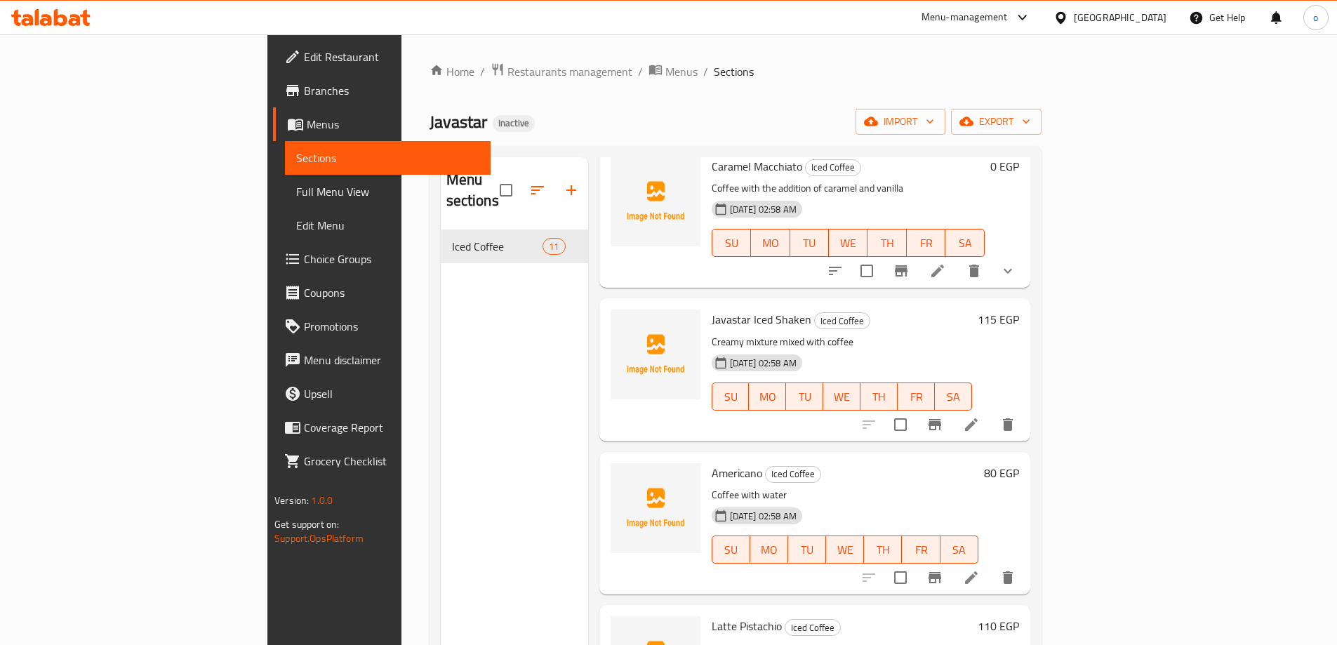
scroll to position [140, 0]
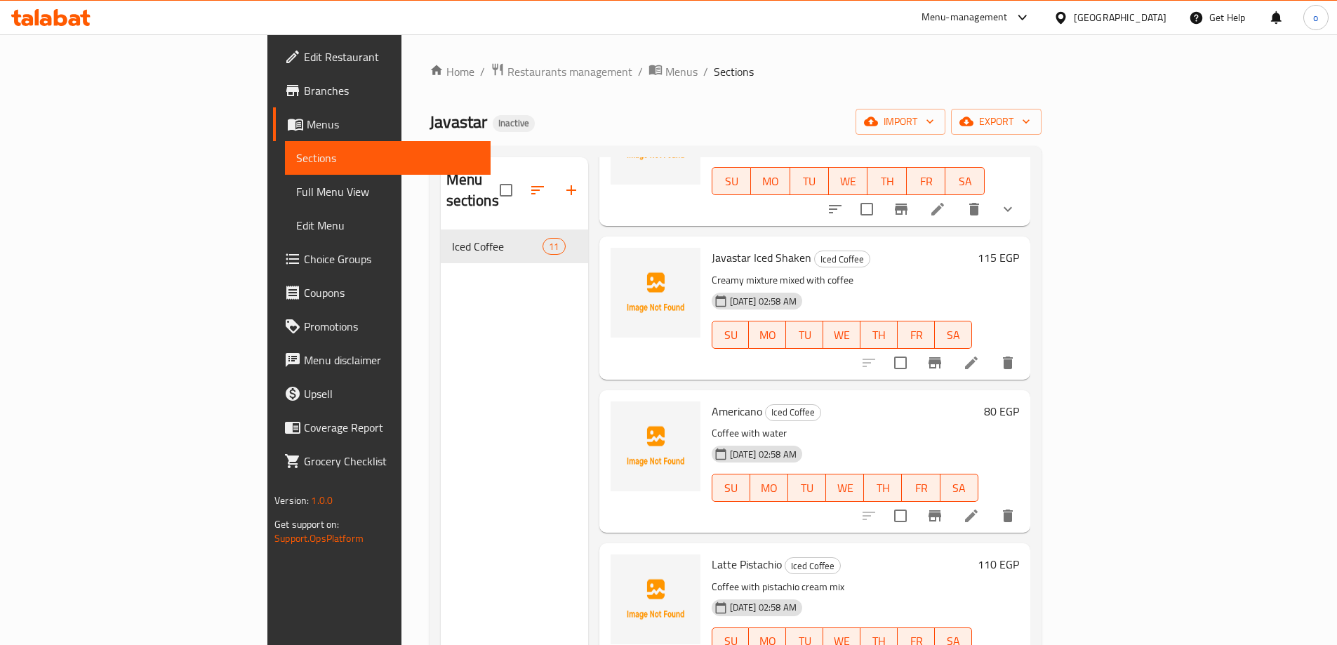
click at [978, 357] on icon at bounding box center [971, 363] width 13 height 13
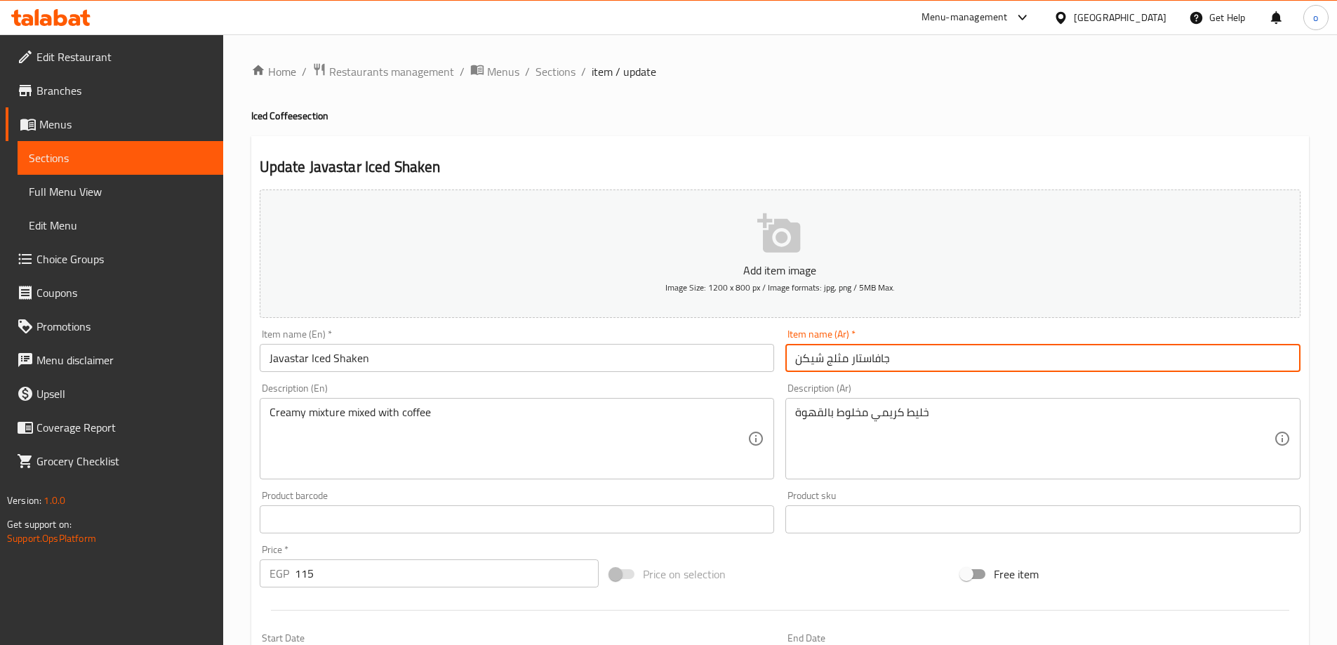
click at [916, 358] on input "جافاستار مثلج شيكن" at bounding box center [1042, 358] width 515 height 28
type input "a"
type input "شيكن مثلج جافاستار"
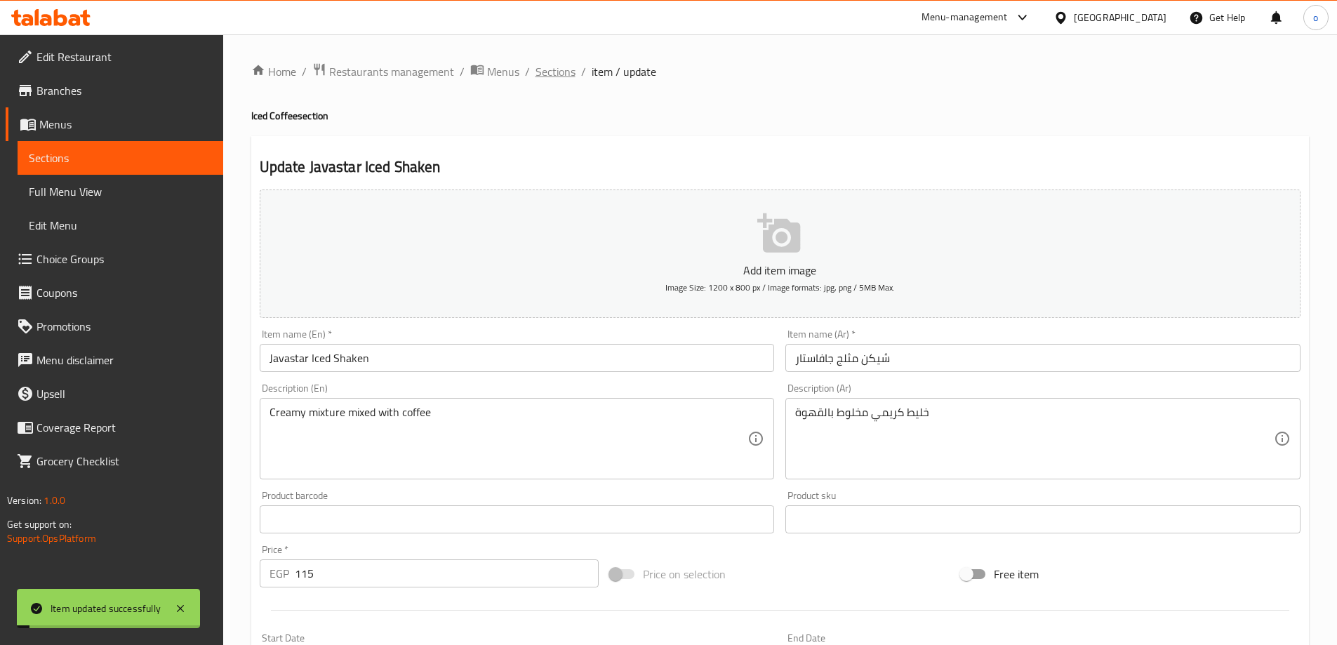
click at [554, 75] on span "Sections" at bounding box center [556, 71] width 40 height 17
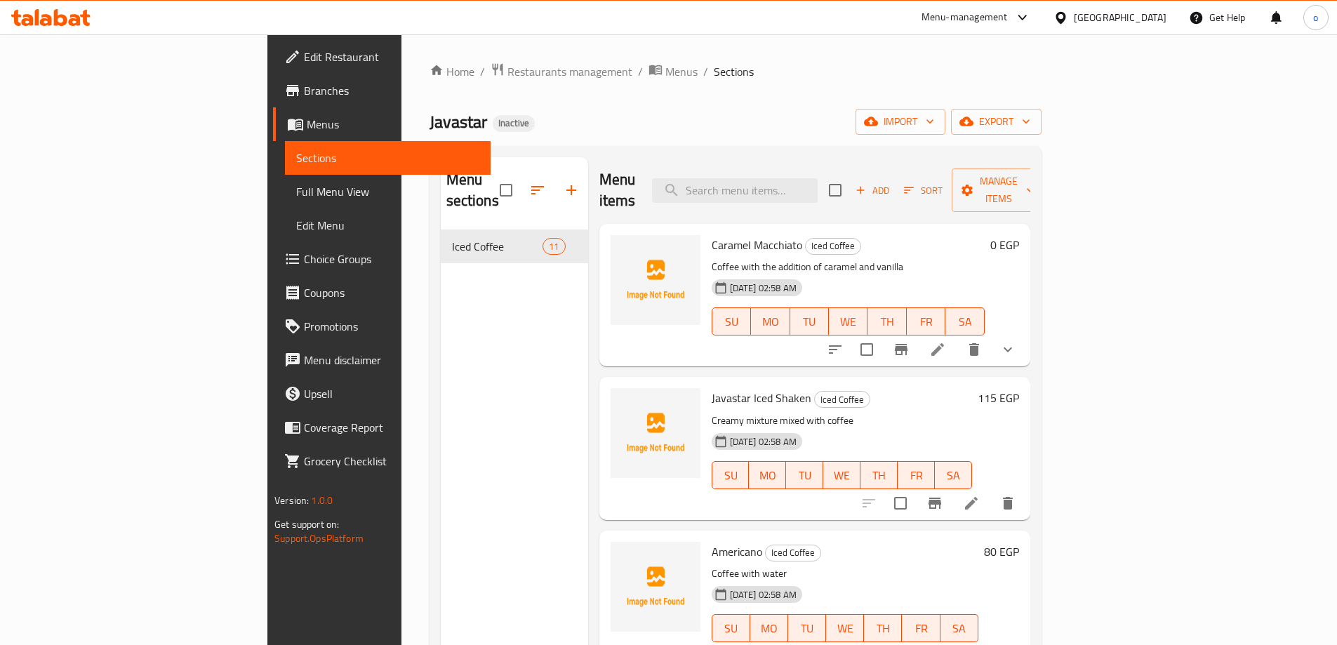
click at [296, 194] on span "Full Menu View" at bounding box center [387, 191] width 183 height 17
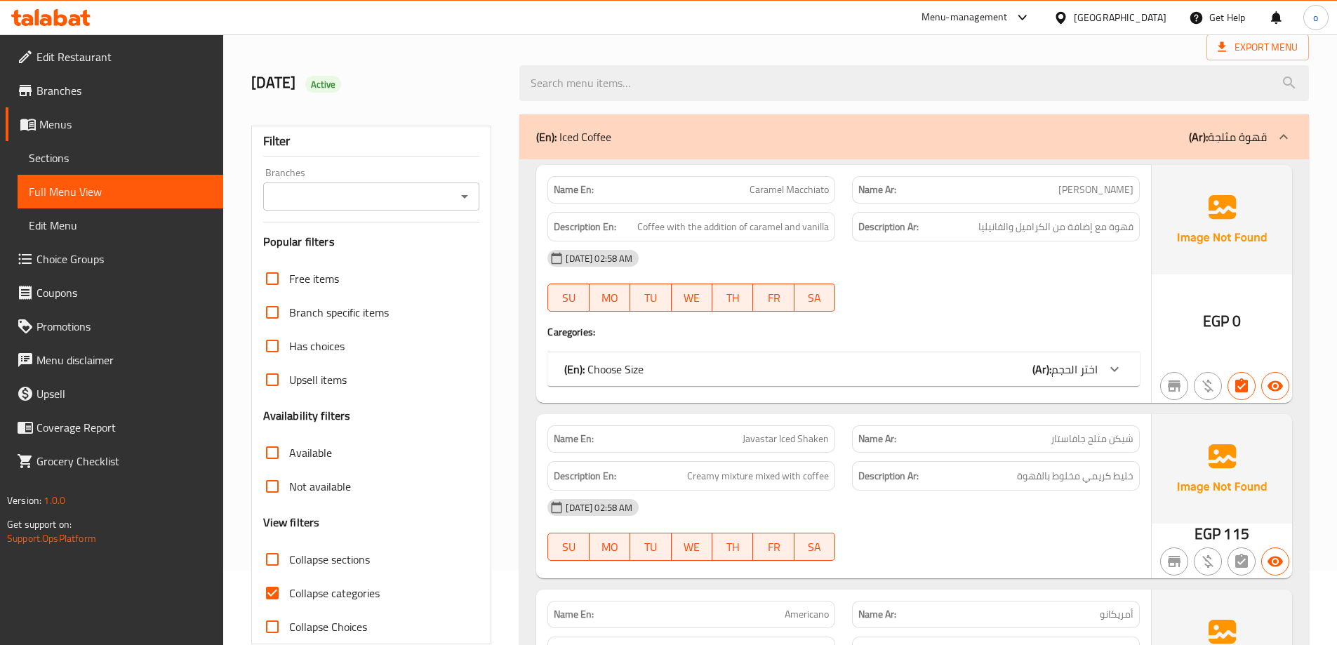
scroll to position [421, 0]
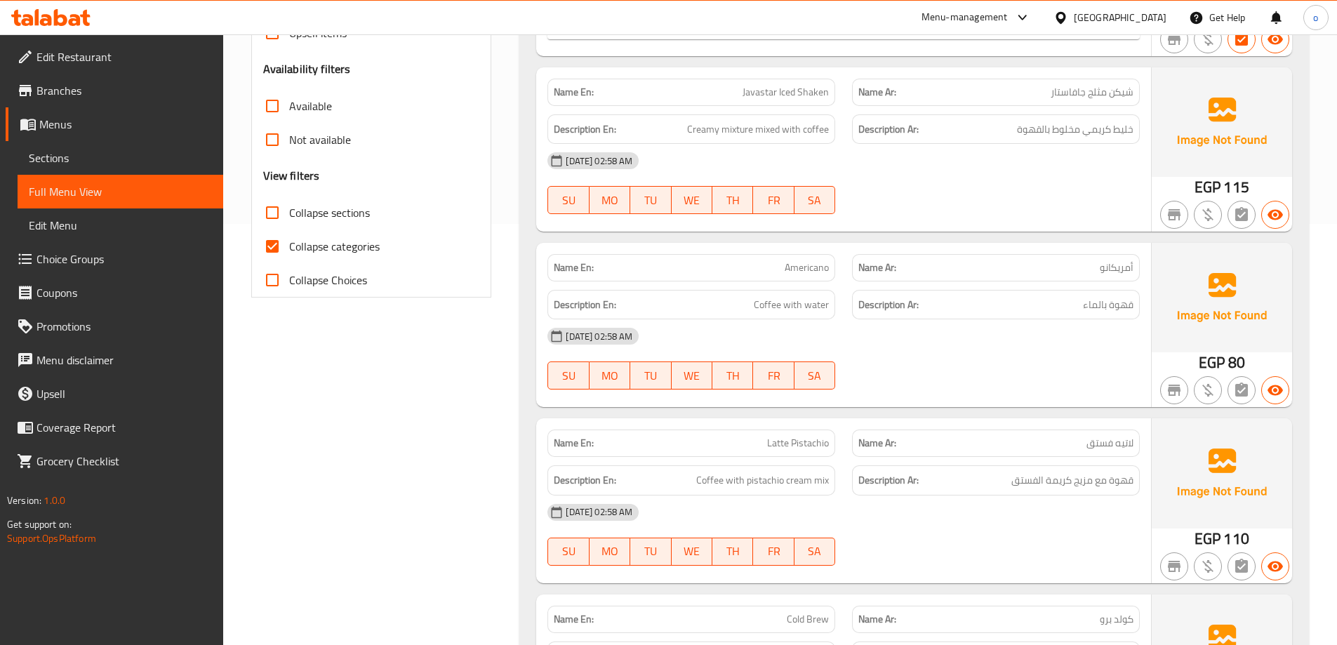
click at [279, 246] on input "Collapse categories" at bounding box center [272, 247] width 34 height 34
checkbox input "false"
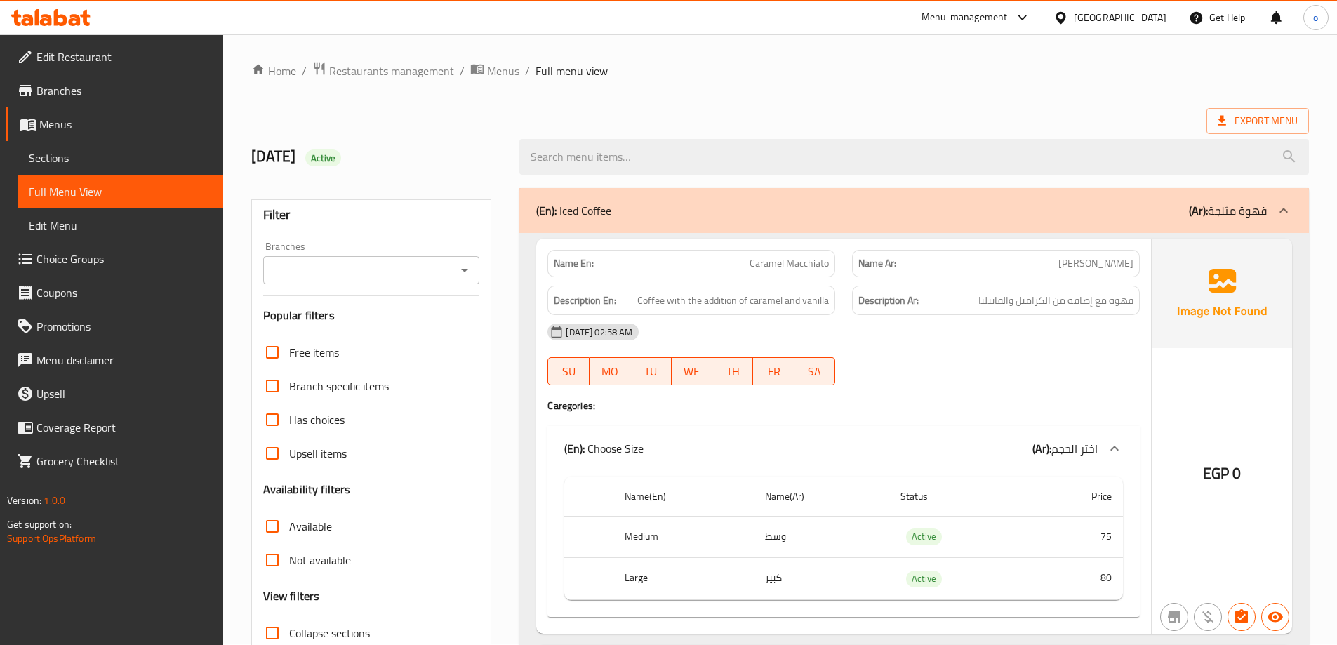
scroll to position [0, 0]
click at [88, 55] on span "Edit Restaurant" at bounding box center [123, 56] width 175 height 17
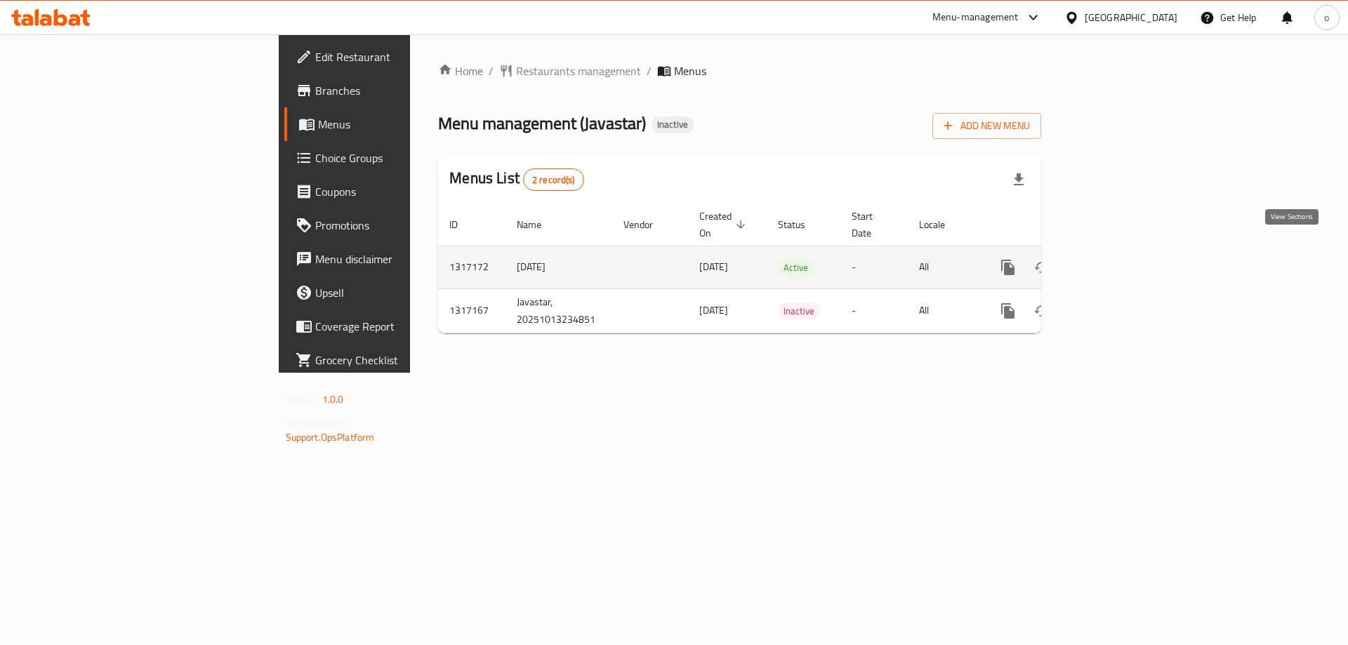
click at [1126, 260] on link "enhanced table" at bounding box center [1109, 268] width 34 height 34
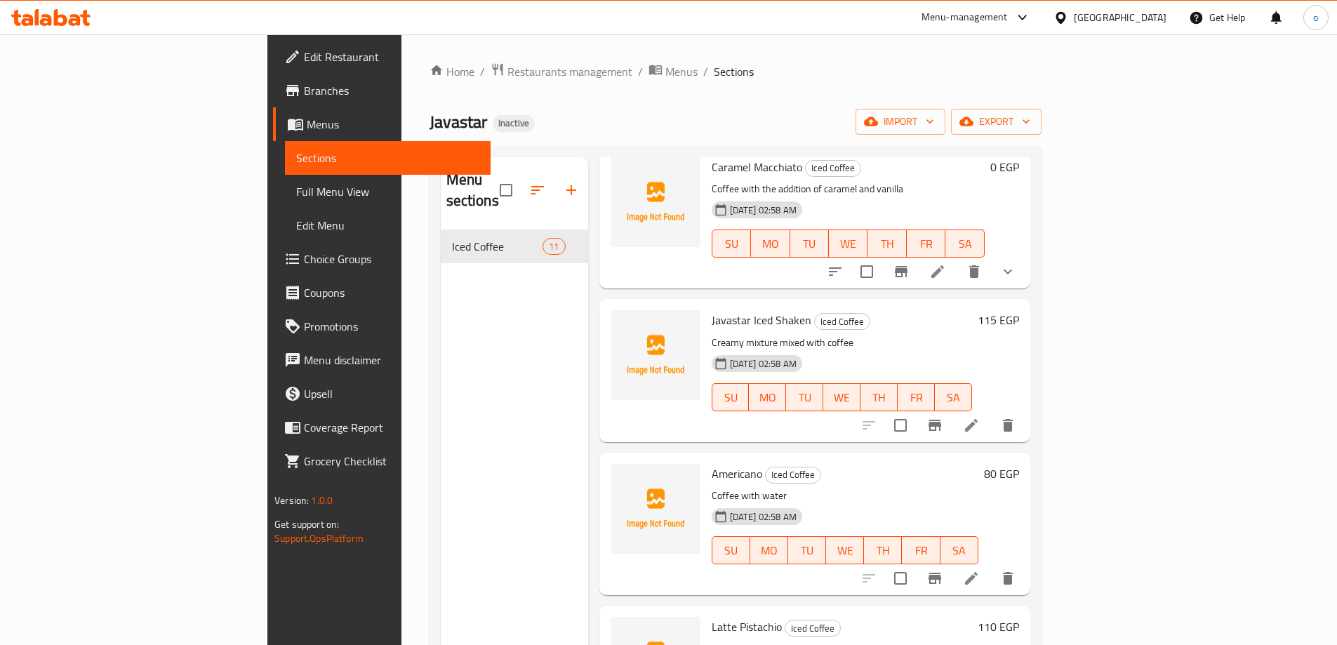
scroll to position [281, 0]
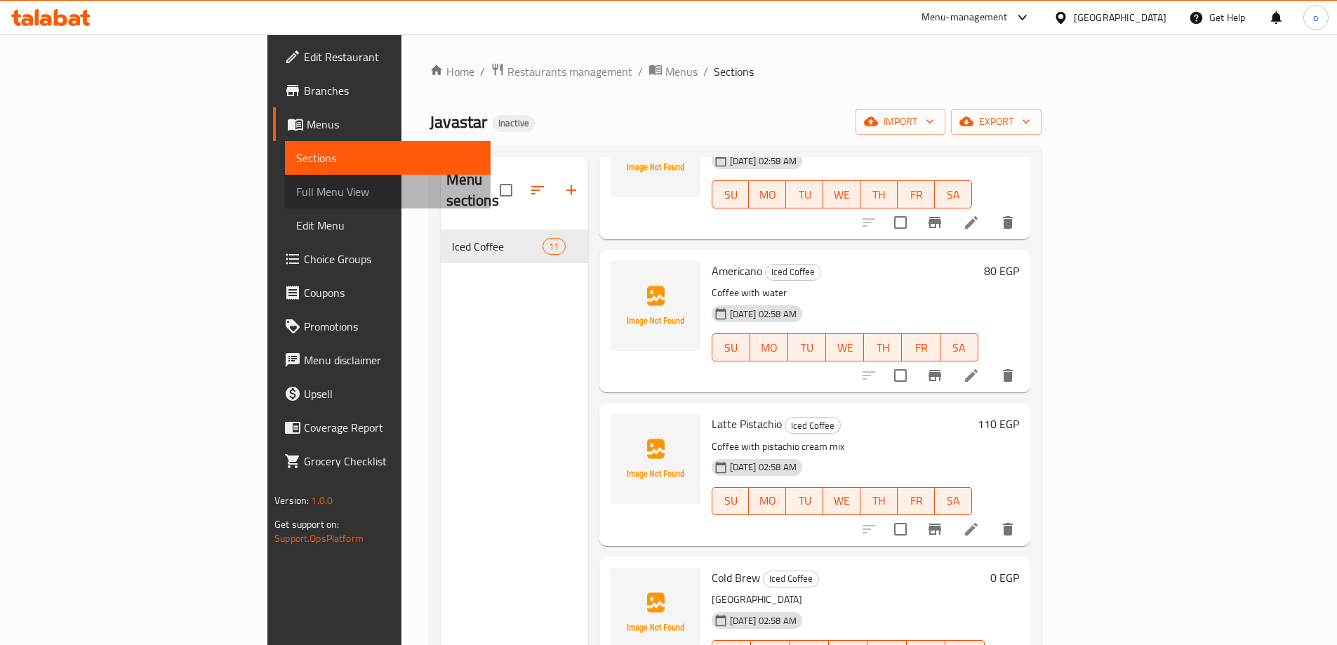
click at [296, 194] on span "Full Menu View" at bounding box center [387, 191] width 183 height 17
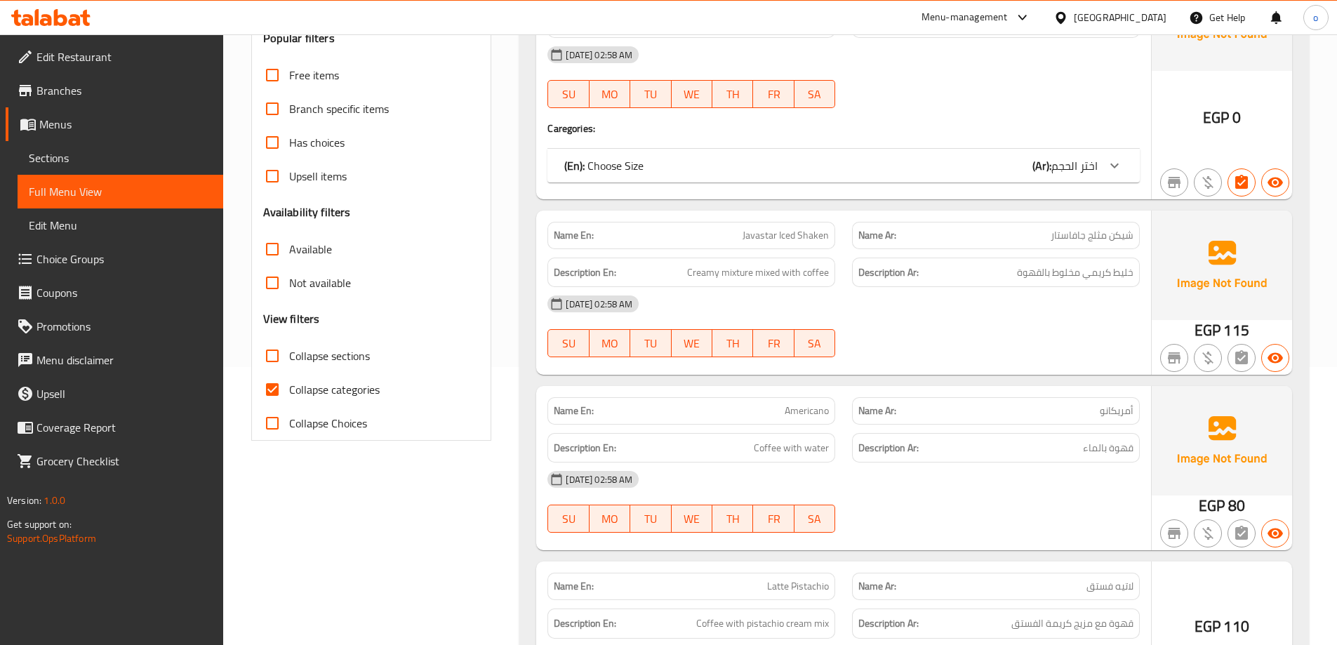
scroll to position [281, 0]
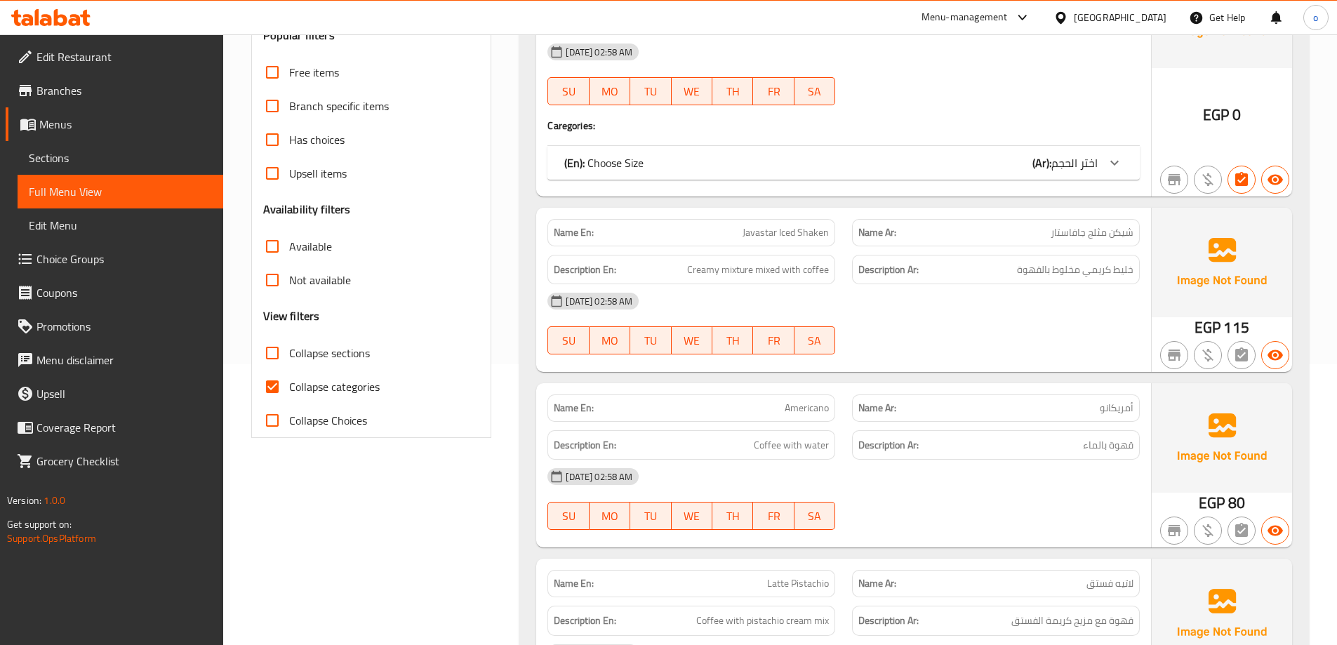
click at [291, 392] on span "Collapse categories" at bounding box center [334, 386] width 91 height 17
click at [289, 392] on input "Collapse categories" at bounding box center [272, 387] width 34 height 34
checkbox input "false"
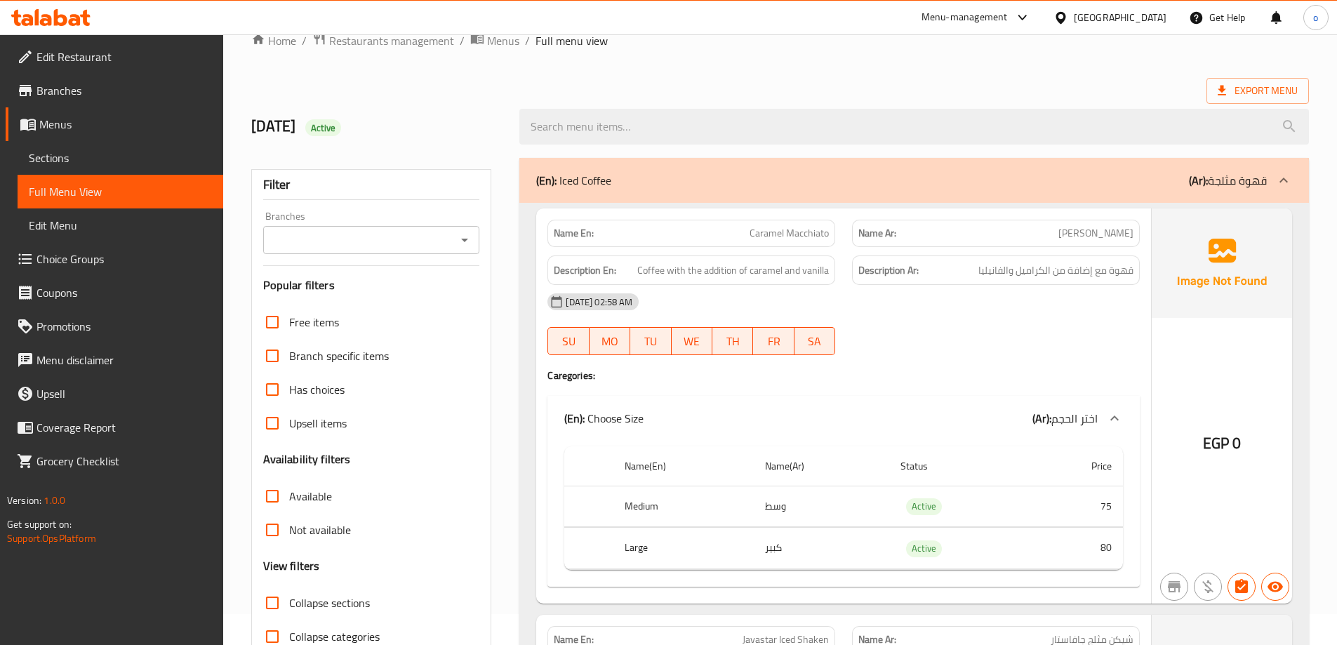
scroll to position [0, 0]
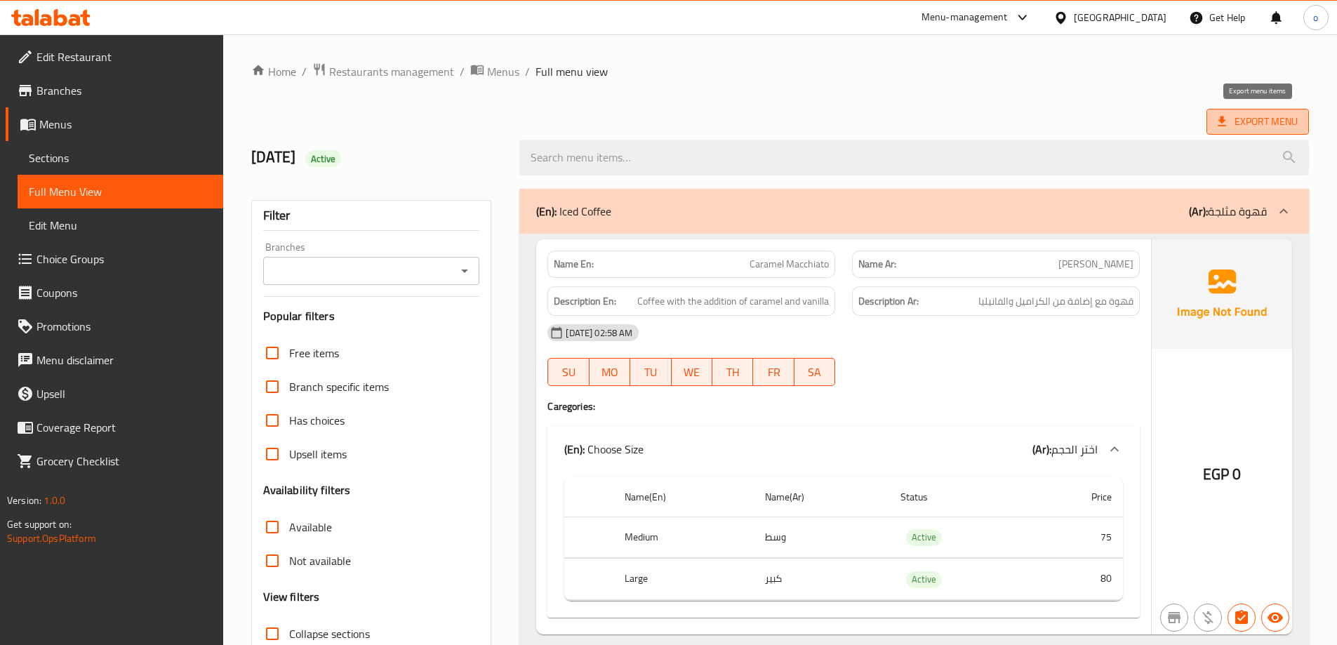
click at [1289, 119] on span "Export Menu" at bounding box center [1258, 122] width 80 height 18
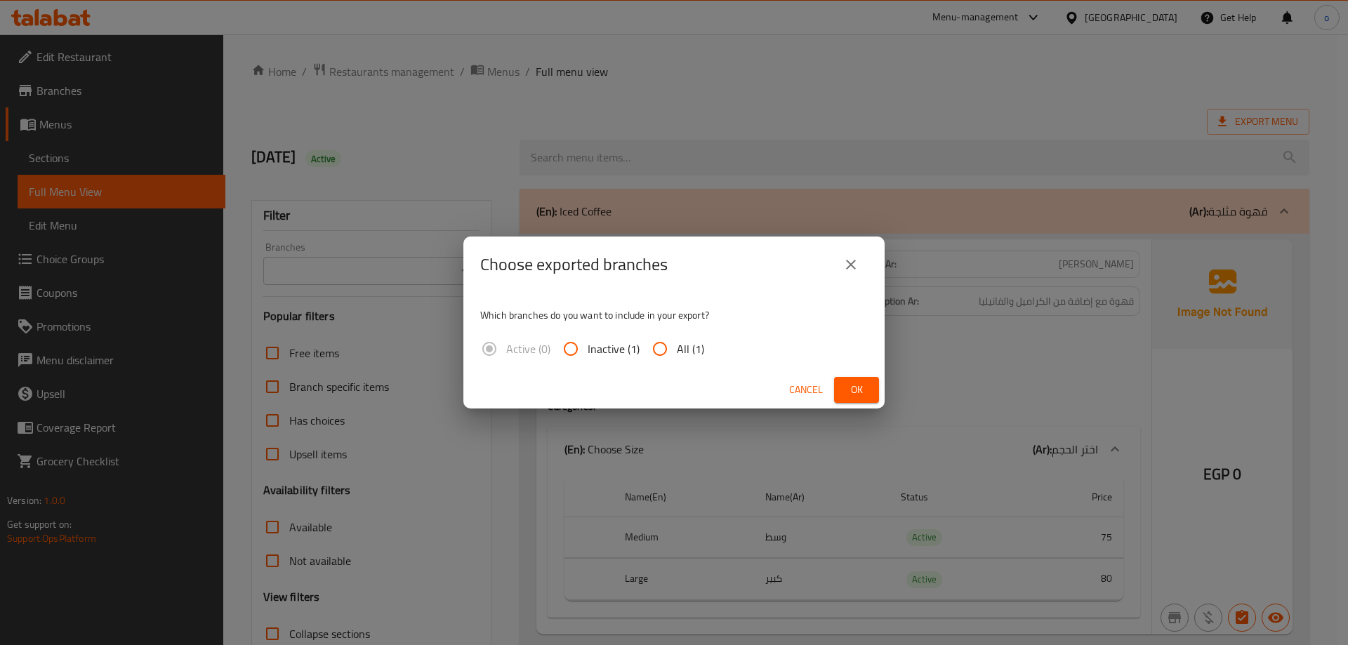
click at [663, 346] on input "All (1)" at bounding box center [660, 349] width 34 height 34
radio input "true"
click at [863, 386] on span "Ok" at bounding box center [856, 390] width 22 height 18
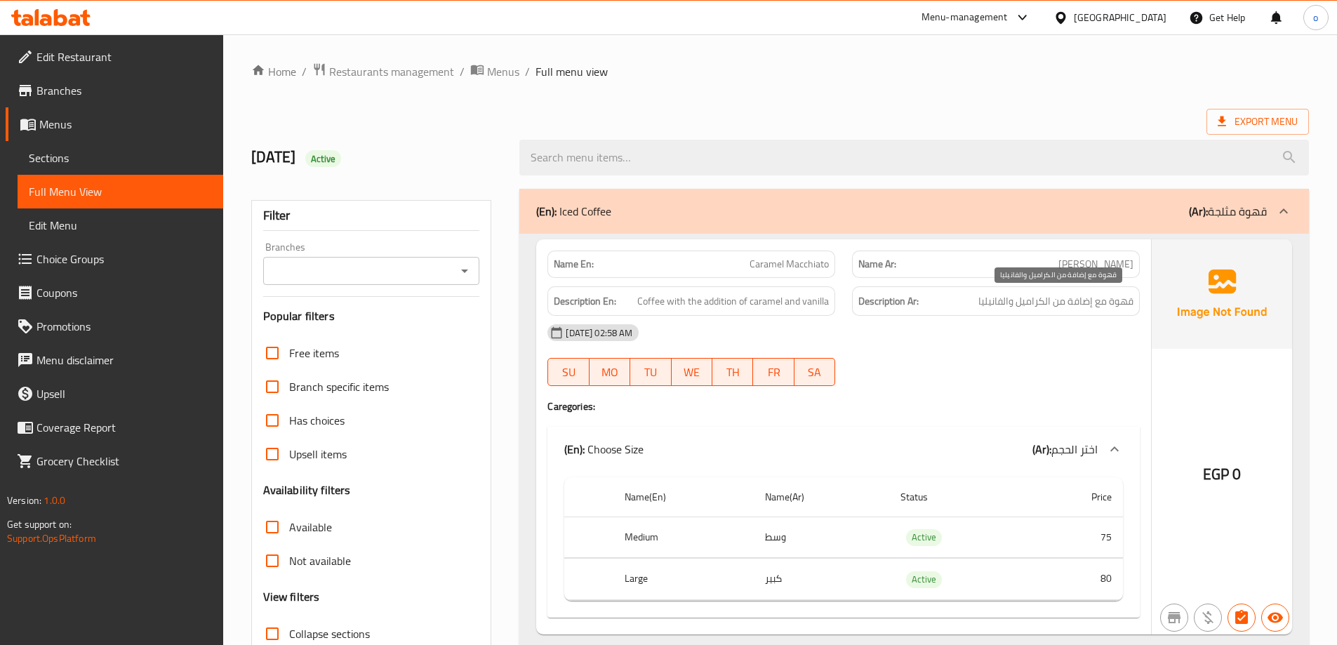
click at [1104, 302] on span "قهوة مع إضافة من الكراميل والفانيليا" at bounding box center [1055, 302] width 155 height 18
click at [1093, 298] on span "قهوة مع إضافة من الكراميل والفانيليا" at bounding box center [1055, 302] width 155 height 18
drag, startPoint x: 1124, startPoint y: 300, endPoint x: 984, endPoint y: 306, distance: 139.8
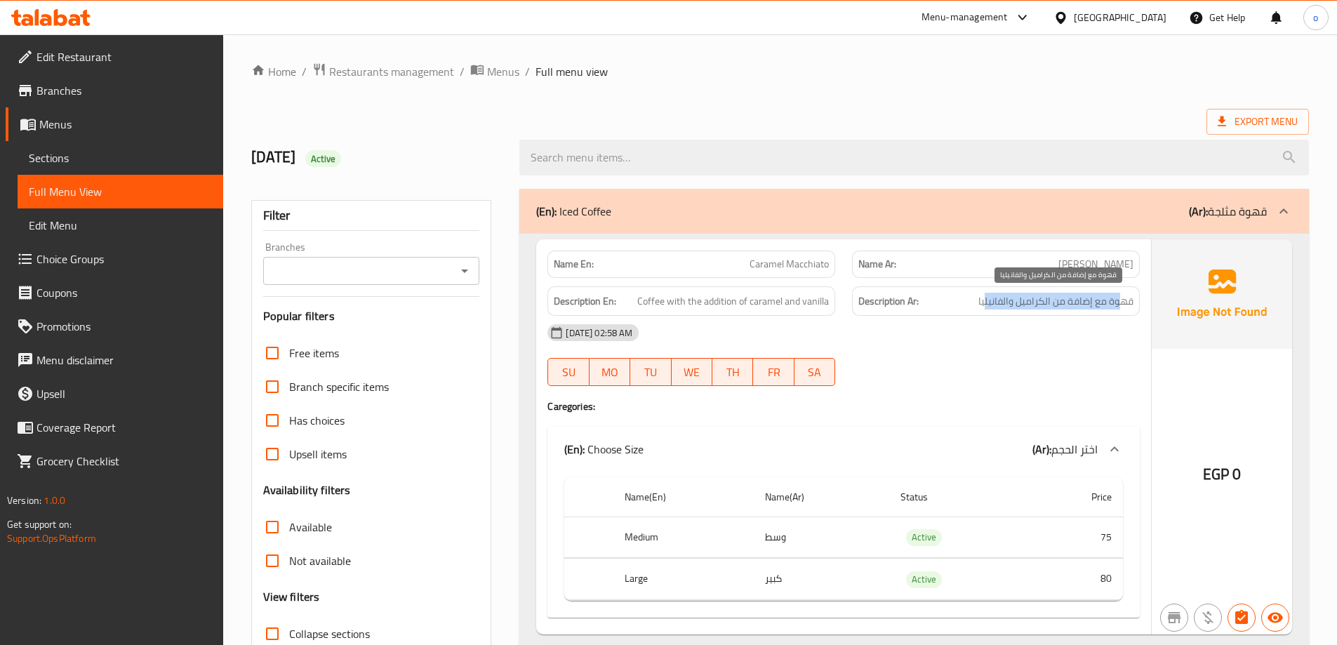
click at [984, 306] on span "قهوة مع إضافة من الكراميل والفانيليا" at bounding box center [1055, 302] width 155 height 18
click at [990, 304] on span "قهوة مع إضافة من الكراميل والفانيليا" at bounding box center [1055, 302] width 155 height 18
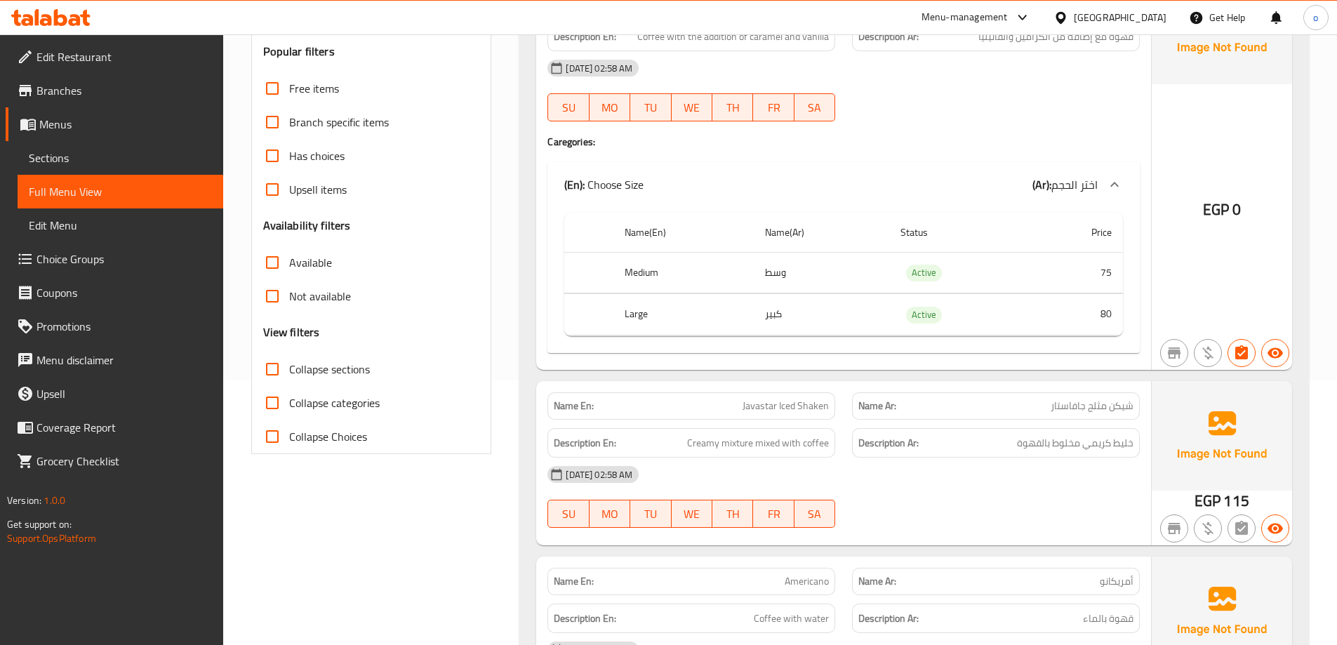
scroll to position [281, 0]
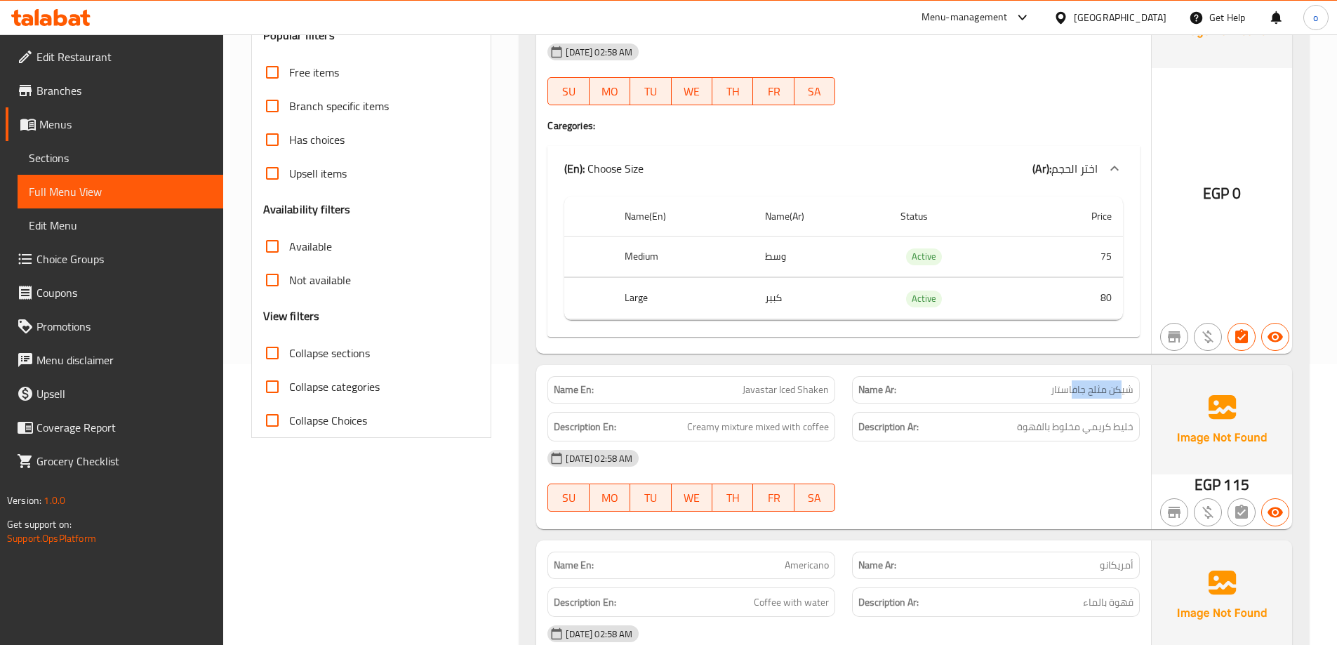
drag, startPoint x: 1122, startPoint y: 386, endPoint x: 1073, endPoint y: 387, distance: 48.4
click at [1073, 387] on span "شيكن مثلج جافاستار" at bounding box center [1092, 390] width 83 height 15
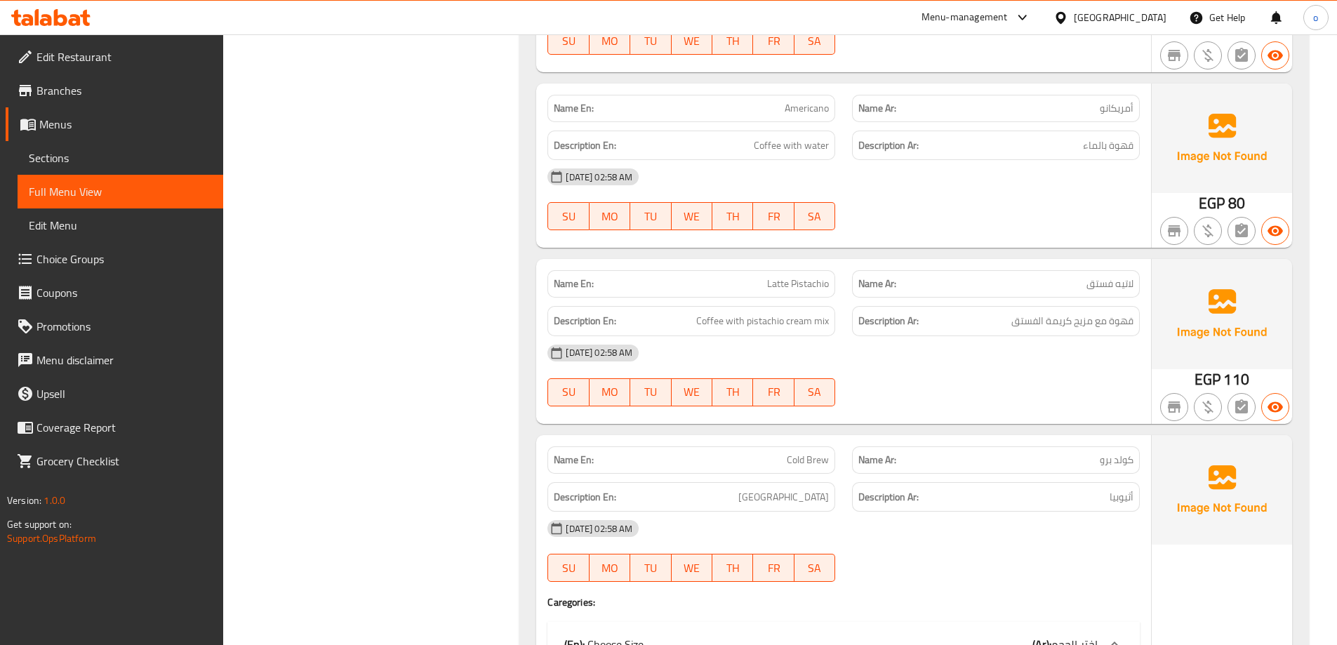
scroll to position [772, 0]
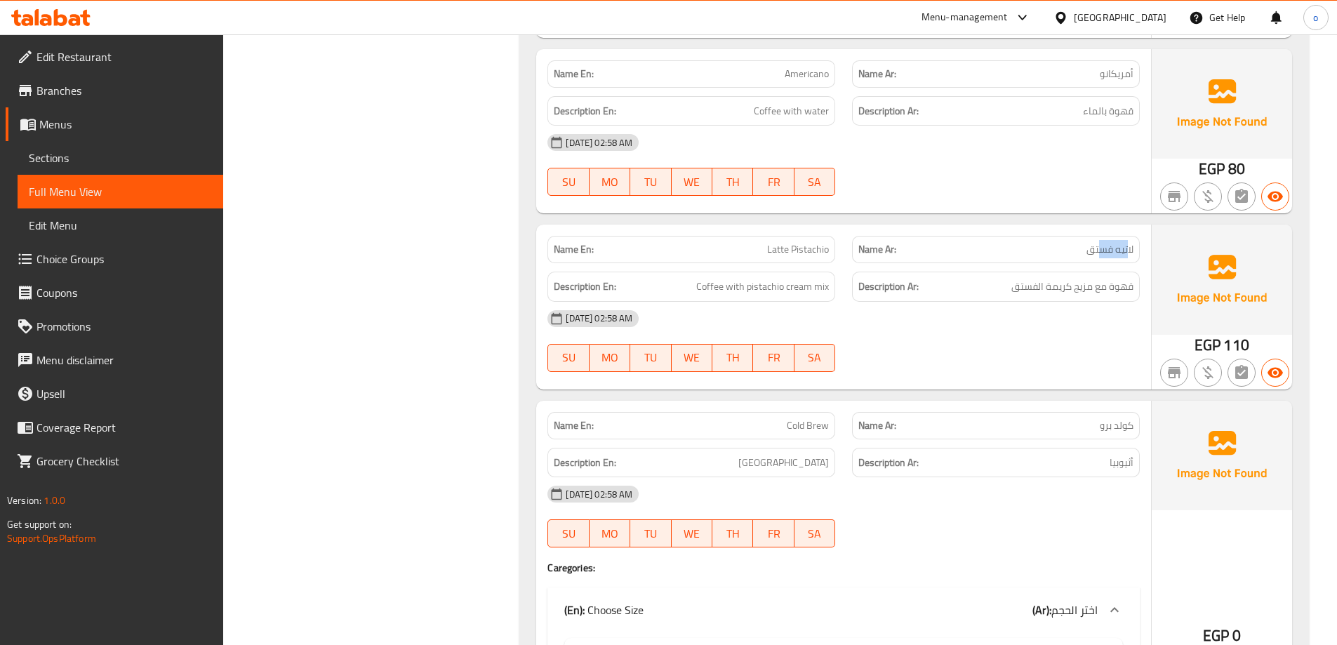
drag, startPoint x: 1126, startPoint y: 252, endPoint x: 1101, endPoint y: 251, distance: 25.3
click at [1101, 251] on span "لاتيه فستق" at bounding box center [1109, 249] width 47 height 15
drag, startPoint x: 1117, startPoint y: 286, endPoint x: 996, endPoint y: 291, distance: 120.8
click at [996, 291] on h6 "Description Ar: قهوة مع مزيج كريمة الفستق" at bounding box center [995, 287] width 275 height 18
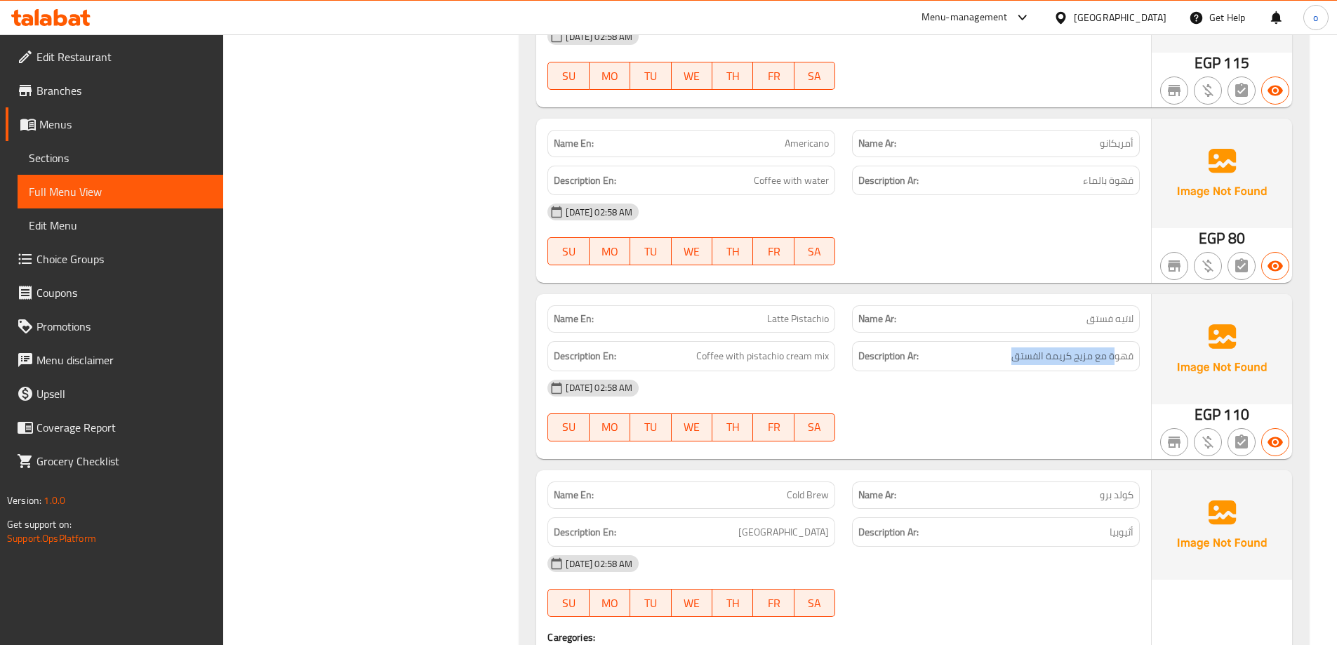
scroll to position [702, 0]
click at [991, 358] on h6 "Description Ar: قهوة مع مزيج كريمة الفستق" at bounding box center [995, 357] width 275 height 18
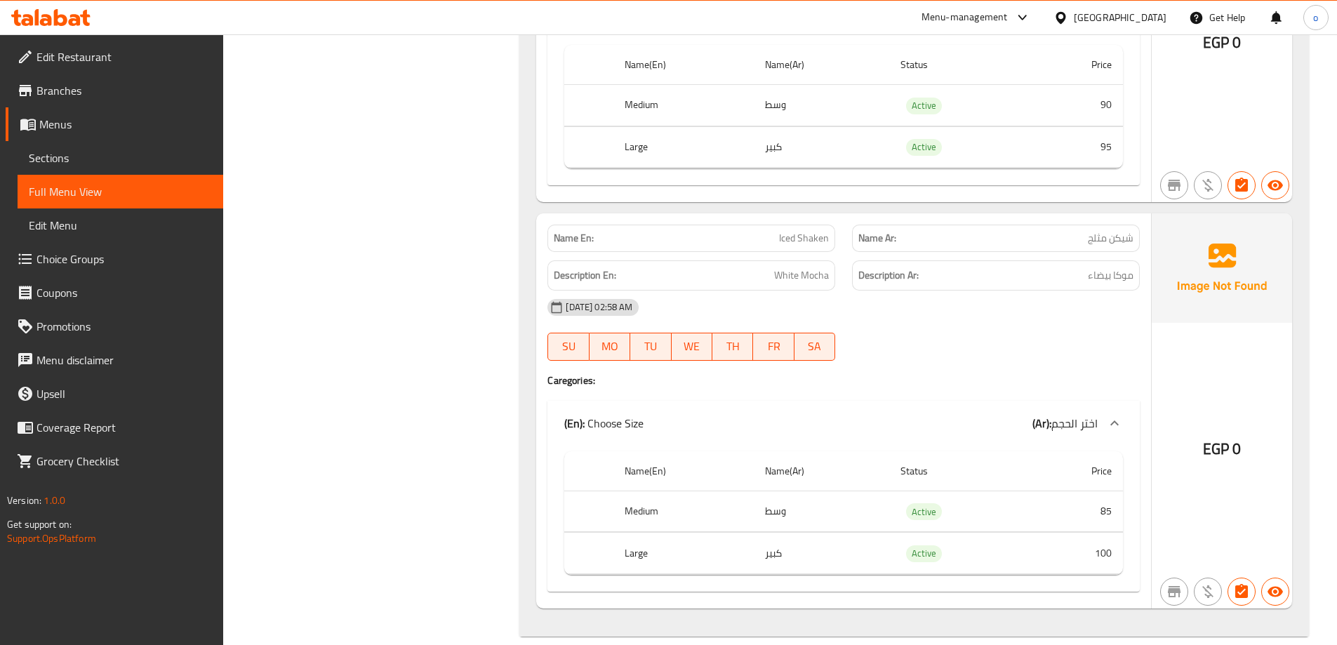
scroll to position [3416, 0]
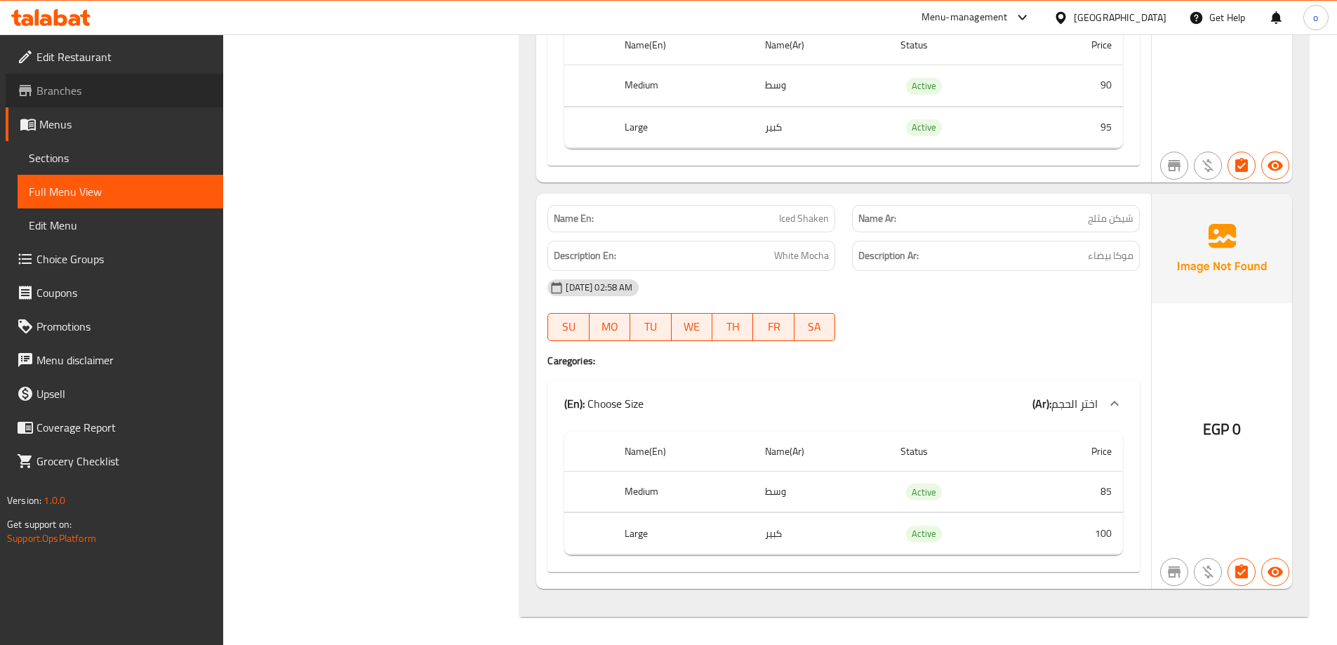
click at [68, 78] on link "Branches" at bounding box center [115, 91] width 218 height 34
